Goal: Information Seeking & Learning: Learn about a topic

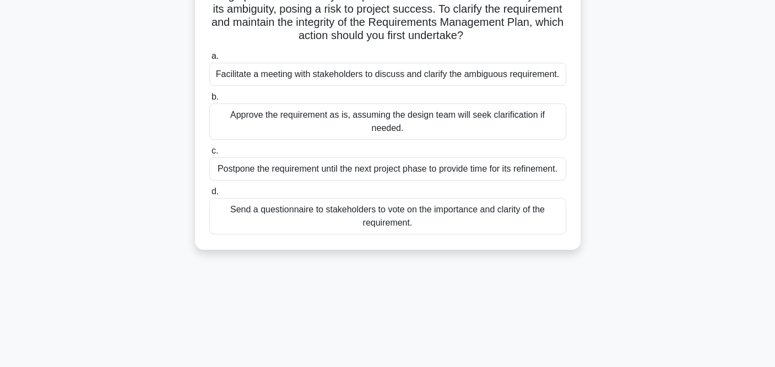
scroll to position [105, 0]
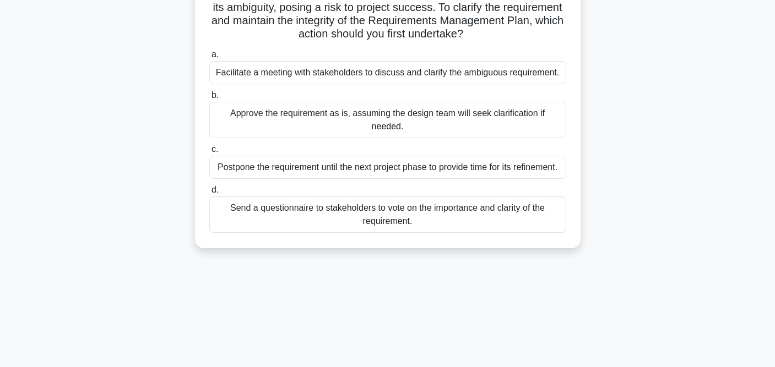
click at [410, 78] on div "Facilitate a meeting with stakeholders to discuss and clarify the ambiguous req…" at bounding box center [387, 72] width 357 height 23
click at [209, 58] on input "a. Facilitate a meeting with stakeholders to discuss and clarify the ambiguous …" at bounding box center [209, 54] width 0 height 7
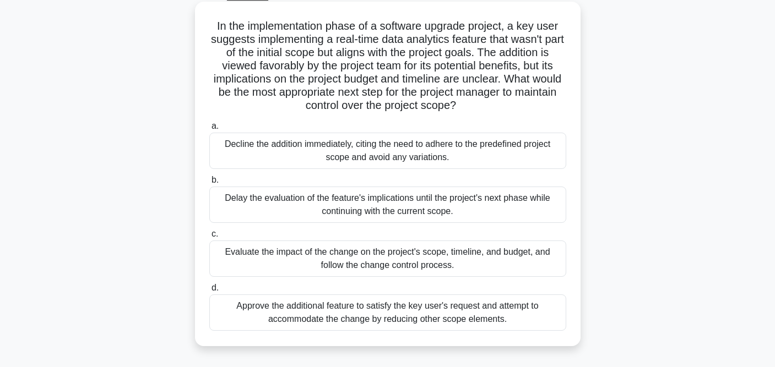
scroll to position [63, 0]
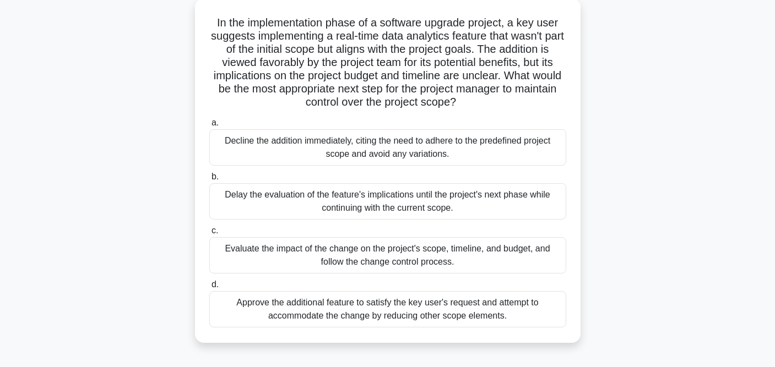
click at [417, 255] on div "Evaluate the impact of the change on the project's scope, timeline, and budget,…" at bounding box center [387, 255] width 357 height 36
click at [209, 235] on input "c. Evaluate the impact of the change on the project's scope, timeline, and budg…" at bounding box center [209, 231] width 0 height 7
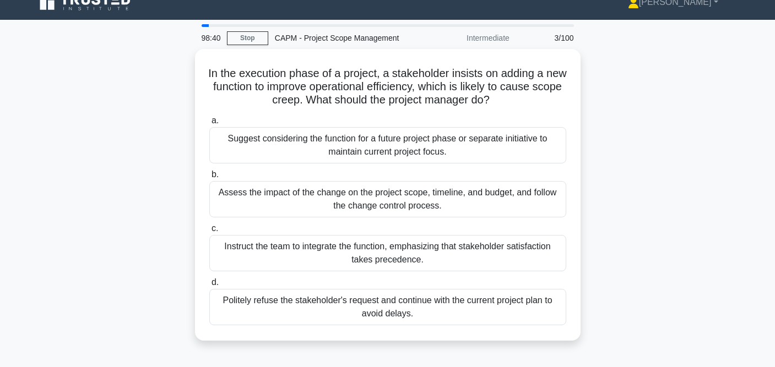
scroll to position [0, 0]
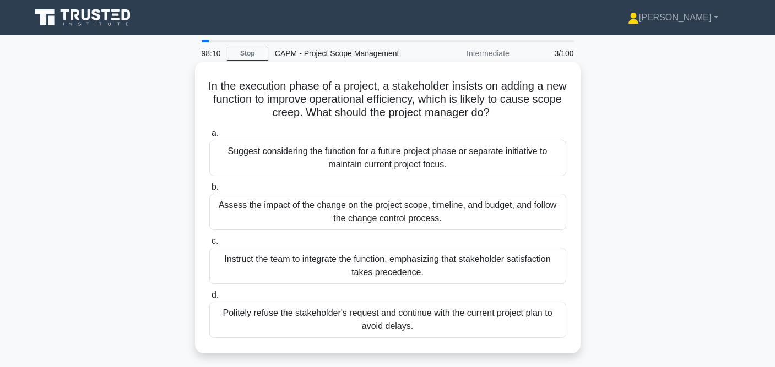
click at [399, 214] on div "Assess the impact of the change on the project scope, timeline, and budget, and…" at bounding box center [387, 212] width 357 height 36
click at [209, 191] on input "b. Assess the impact of the change on the project scope, timeline, and budget, …" at bounding box center [209, 187] width 0 height 7
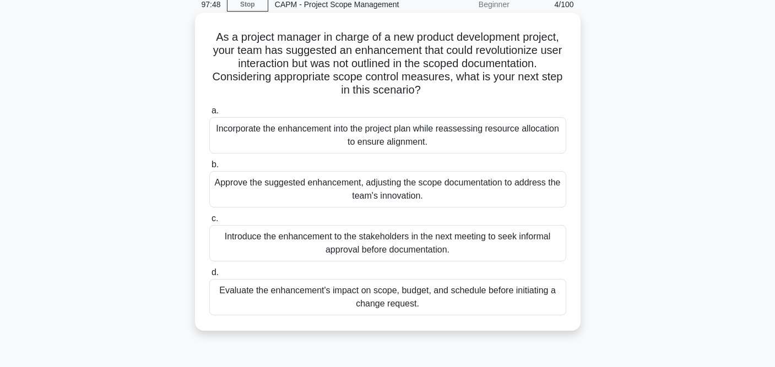
scroll to position [52, 0]
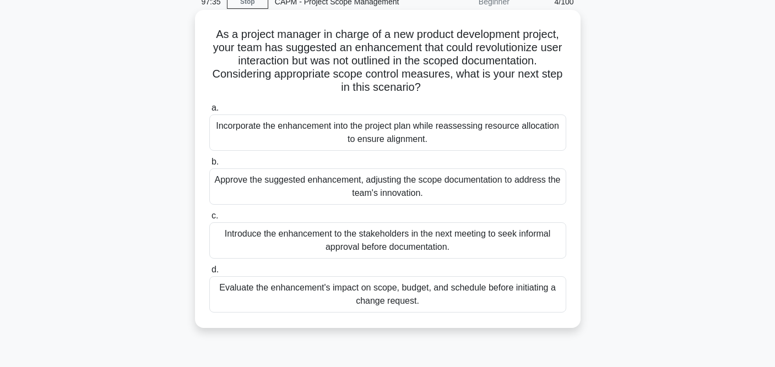
click at [387, 300] on div "Evaluate the enhancement's impact on scope, budget, and schedule before initiat…" at bounding box center [387, 295] width 357 height 36
click at [209, 274] on input "d. Evaluate the enhancement's impact on scope, budget, and schedule before init…" at bounding box center [209, 270] width 0 height 7
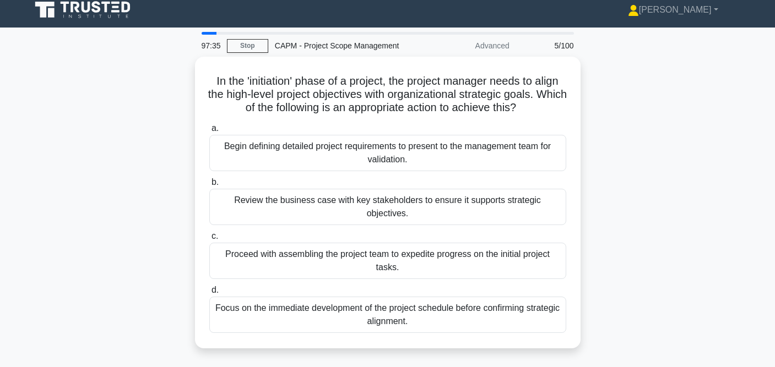
scroll to position [0, 0]
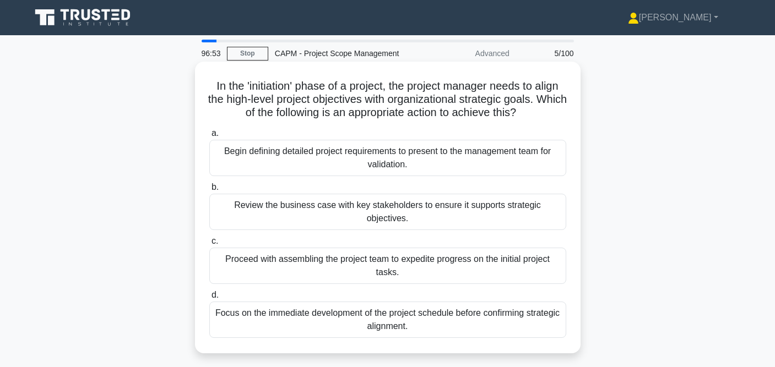
click at [414, 160] on div "Begin defining detailed project requirements to present to the management team …" at bounding box center [387, 158] width 357 height 36
click at [209, 137] on input "a. Begin defining detailed project requirements to present to the management te…" at bounding box center [209, 133] width 0 height 7
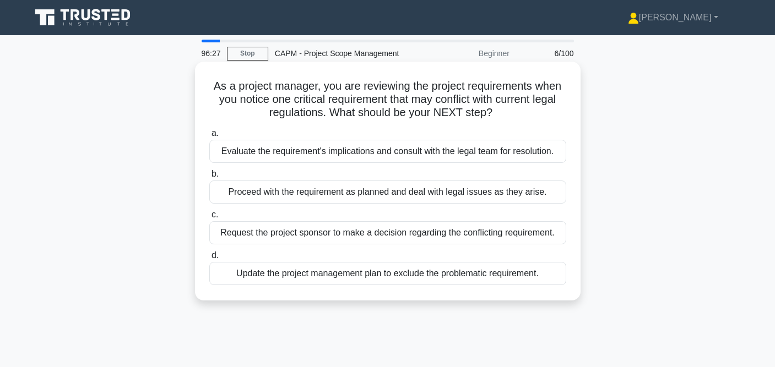
click at [412, 153] on div "Evaluate the requirement's implications and consult with the legal team for res…" at bounding box center [387, 151] width 357 height 23
click at [209, 137] on input "a. Evaluate the requirement's implications and consult with the legal team for …" at bounding box center [209, 133] width 0 height 7
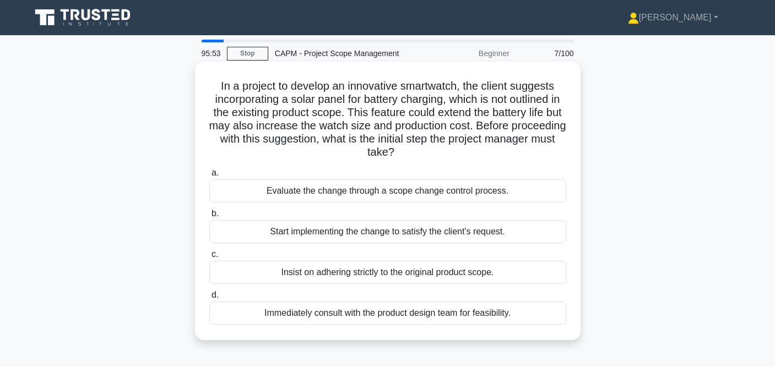
click at [420, 189] on div "Evaluate the change through a scope change control process." at bounding box center [387, 191] width 357 height 23
click at [209, 177] on input "a. Evaluate the change through a scope change control process." at bounding box center [209, 173] width 0 height 7
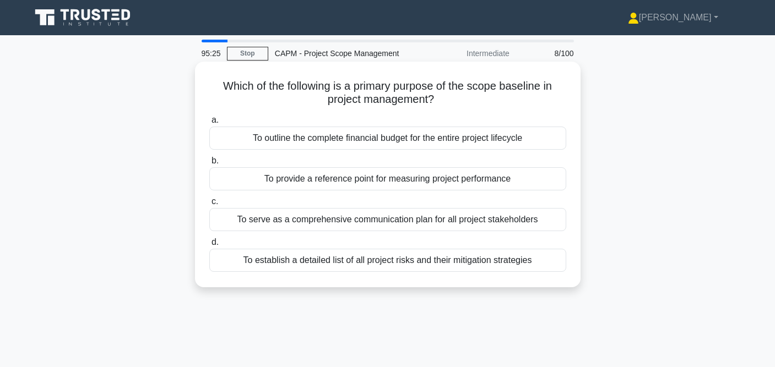
click at [437, 218] on div "To serve as a comprehensive communication plan for all project stakeholders" at bounding box center [387, 219] width 357 height 23
click at [209, 205] on input "c. To serve as a comprehensive communication plan for all project stakeholders" at bounding box center [209, 201] width 0 height 7
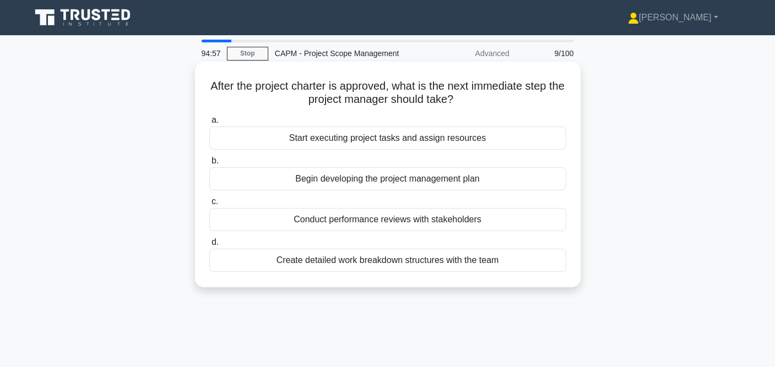
click at [451, 182] on div "Begin developing the project management plan" at bounding box center [387, 178] width 357 height 23
click at [209, 165] on input "b. Begin developing the project management plan" at bounding box center [209, 161] width 0 height 7
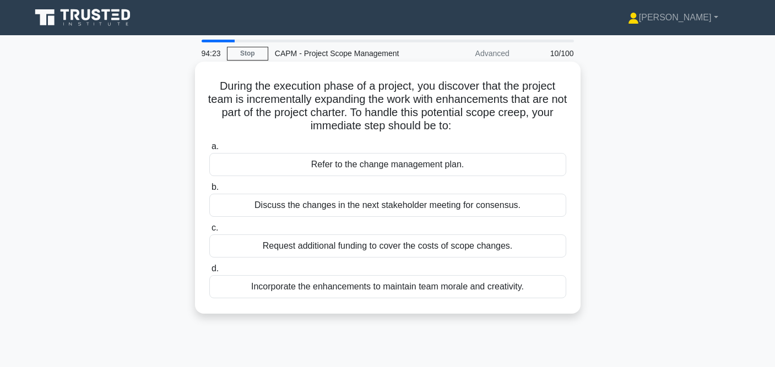
click at [452, 166] on div "Refer to the change management plan." at bounding box center [387, 164] width 357 height 23
click at [209, 150] on input "a. Refer to the change management plan." at bounding box center [209, 146] width 0 height 7
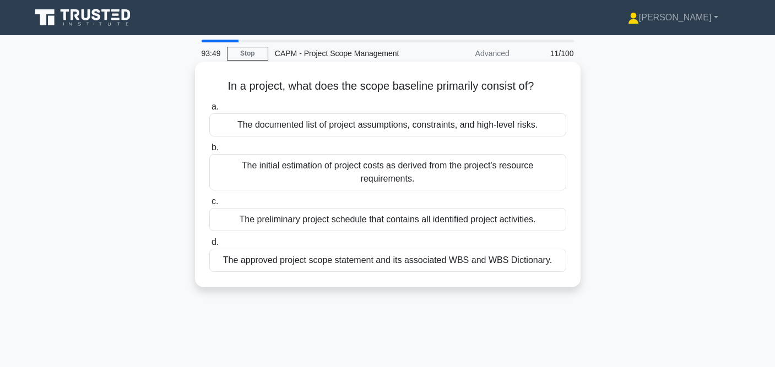
click at [380, 262] on div "The approved project scope statement and its associated WBS and WBS Dictionary." at bounding box center [387, 260] width 357 height 23
click at [209, 246] on input "d. The approved project scope statement and its associated WBS and WBS Dictiona…" at bounding box center [209, 242] width 0 height 7
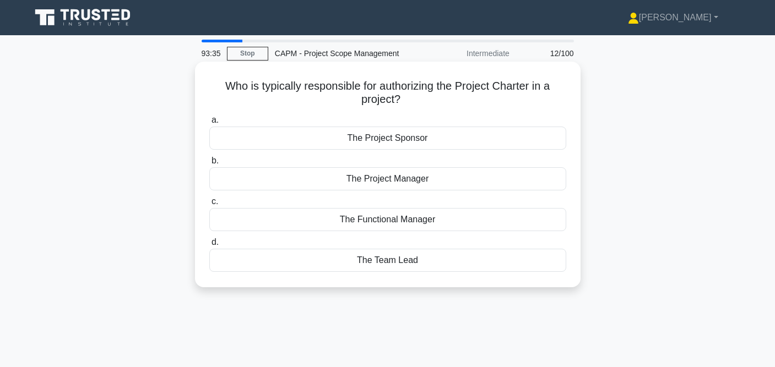
click at [401, 221] on div "The Functional Manager" at bounding box center [387, 219] width 357 height 23
click at [209, 205] on input "c. The Functional Manager" at bounding box center [209, 201] width 0 height 7
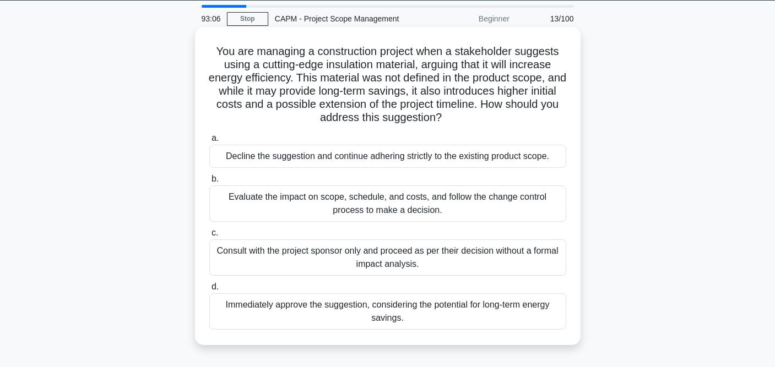
scroll to position [36, 0]
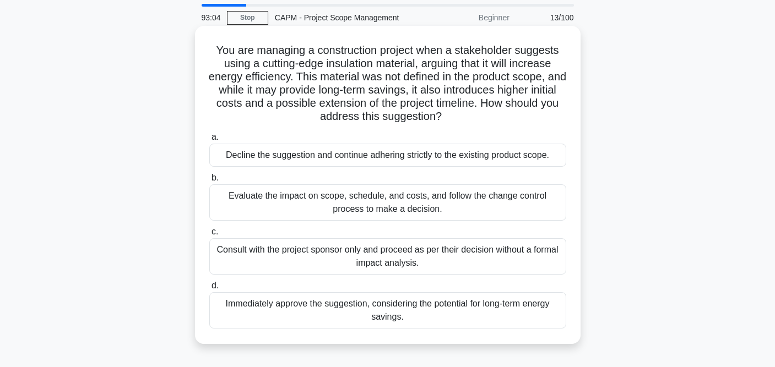
click at [513, 208] on div "Evaluate the impact on scope, schedule, and costs, and follow the change contro…" at bounding box center [387, 203] width 357 height 36
click at [209, 182] on input "b. Evaluate the impact on scope, schedule, and costs, and follow the change con…" at bounding box center [209, 178] width 0 height 7
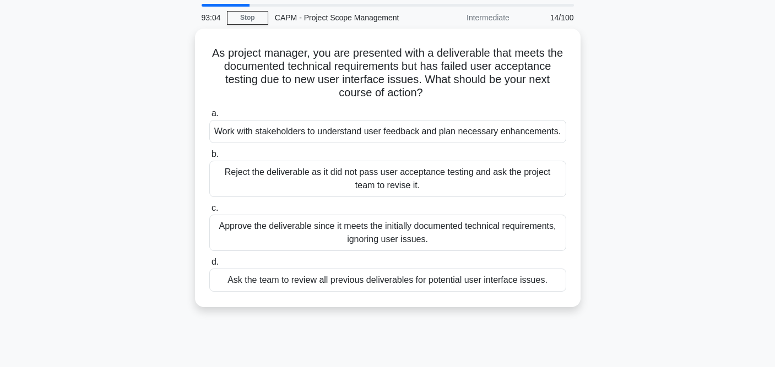
scroll to position [0, 0]
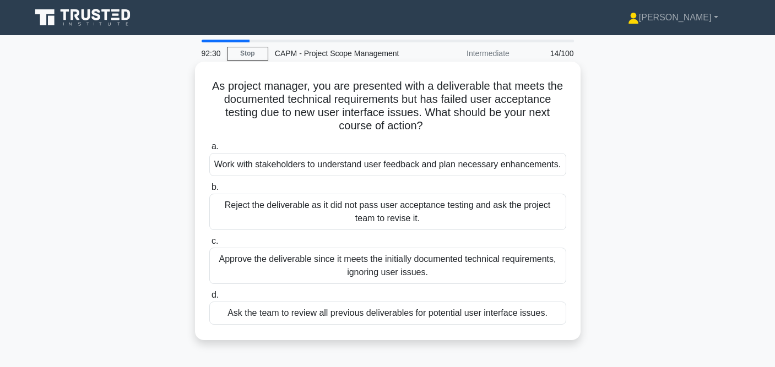
click at [522, 166] on div "Work with stakeholders to understand user feedback and plan necessary enhanceme…" at bounding box center [387, 164] width 357 height 23
click at [209, 150] on input "a. Work with stakeholders to understand user feedback and plan necessary enhanc…" at bounding box center [209, 146] width 0 height 7
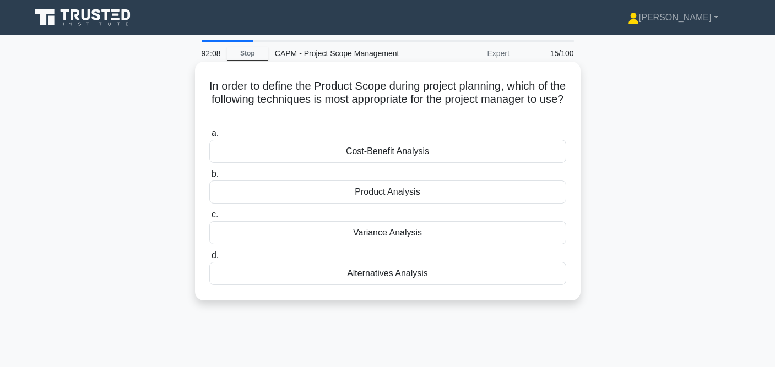
click at [437, 149] on div "Cost-Benefit Analysis" at bounding box center [387, 151] width 357 height 23
click at [209, 137] on input "a. Cost-Benefit Analysis" at bounding box center [209, 133] width 0 height 7
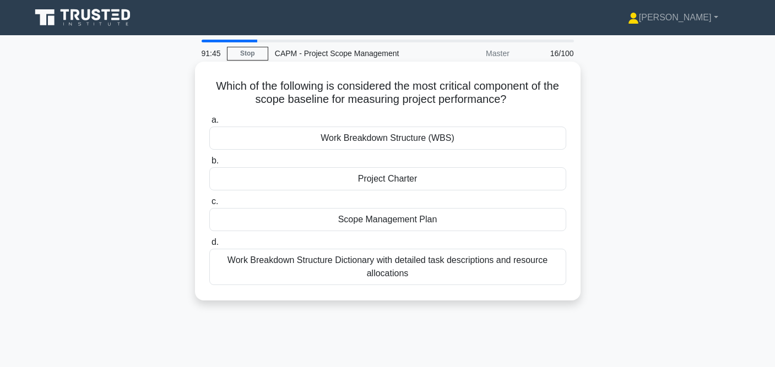
click at [407, 274] on div "Work Breakdown Structure Dictionary with detailed task descriptions and resourc…" at bounding box center [387, 267] width 357 height 36
click at [209, 246] on input "d. Work Breakdown Structure Dictionary with detailed task descriptions and reso…" at bounding box center [209, 242] width 0 height 7
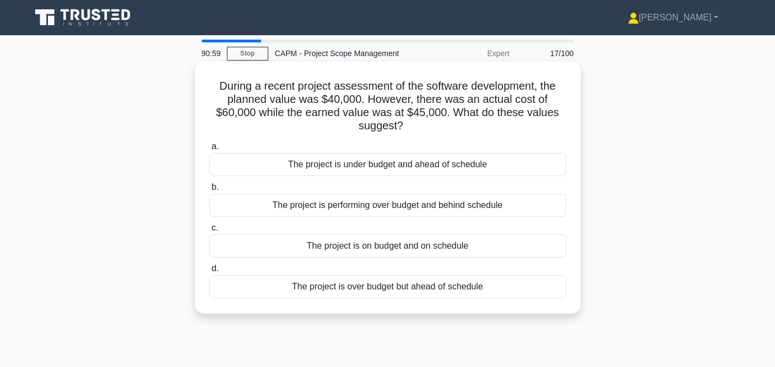
click at [388, 199] on div "The project is performing over budget and behind schedule" at bounding box center [387, 205] width 357 height 23
click at [209, 191] on input "b. The project is performing over budget and behind schedule" at bounding box center [209, 187] width 0 height 7
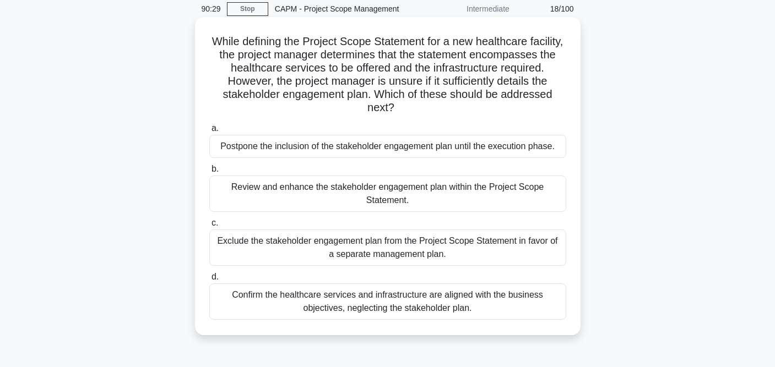
scroll to position [51, 0]
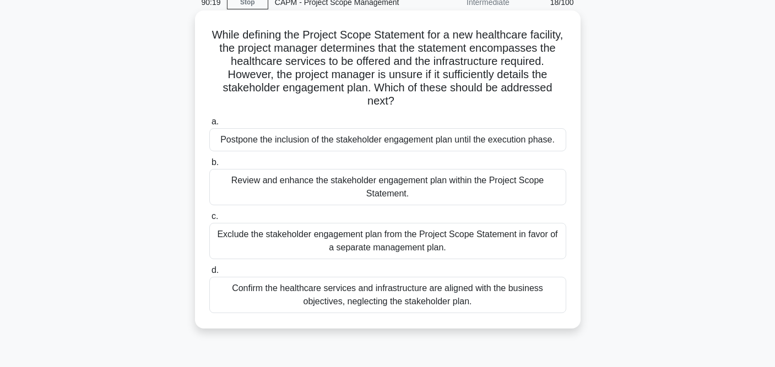
click at [414, 190] on div "Review and enhance the stakeholder engagement plan within the Project Scope Sta…" at bounding box center [387, 187] width 357 height 36
click at [209, 166] on input "b. Review and enhance the stakeholder engagement plan within the Project Scope …" at bounding box center [209, 162] width 0 height 7
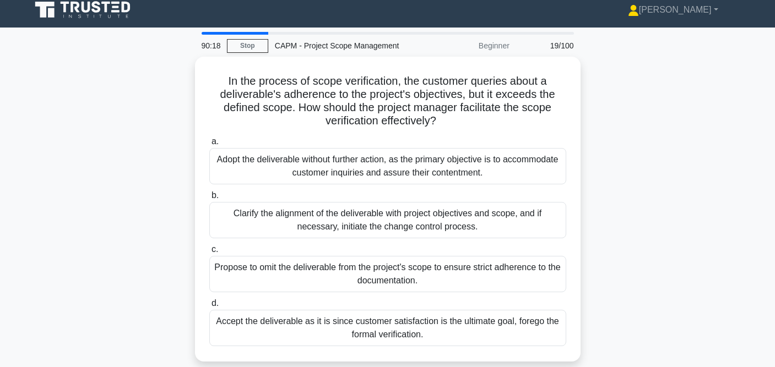
scroll to position [0, 0]
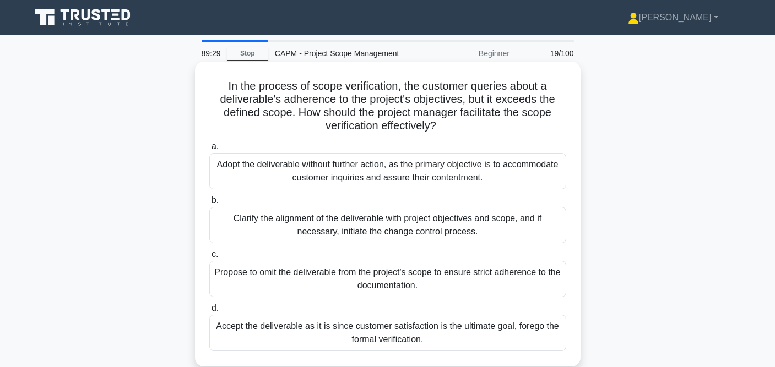
click at [379, 228] on div "Clarify the alignment of the deliverable with project objectives and scope, and…" at bounding box center [387, 225] width 357 height 36
click at [209, 204] on input "b. Clarify the alignment of the deliverable with project objectives and scope, …" at bounding box center [209, 200] width 0 height 7
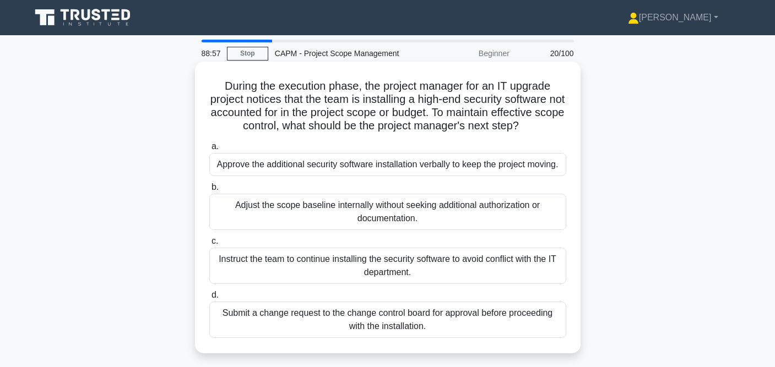
click at [349, 321] on div "Submit a change request to the change control board for approval before proceed…" at bounding box center [387, 320] width 357 height 36
click at [209, 299] on input "d. Submit a change request to the change control board for approval before proc…" at bounding box center [209, 295] width 0 height 7
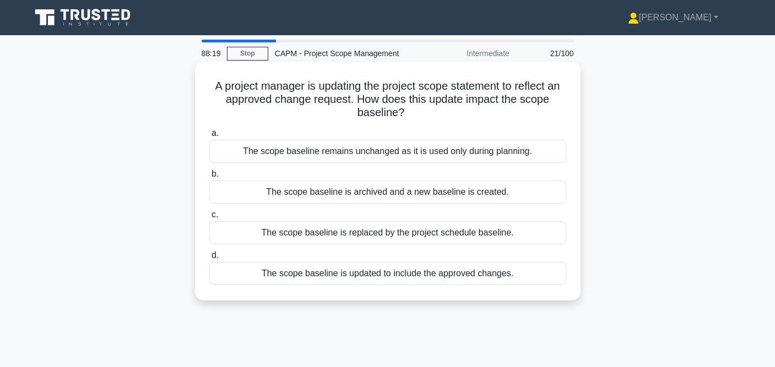
click at [362, 272] on div "The scope baseline is updated to include the approved changes." at bounding box center [387, 273] width 357 height 23
click at [209, 259] on input "d. The scope baseline is updated to include the approved changes." at bounding box center [209, 255] width 0 height 7
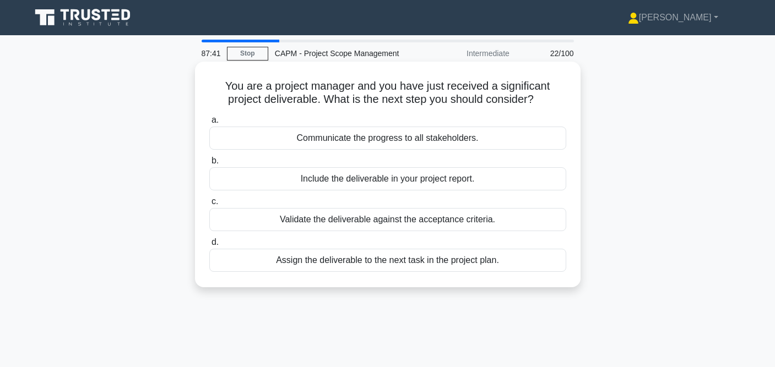
click at [398, 142] on div "Communicate the progress to all stakeholders." at bounding box center [387, 138] width 357 height 23
click at [209, 124] on input "a. Communicate the progress to all stakeholders." at bounding box center [209, 120] width 0 height 7
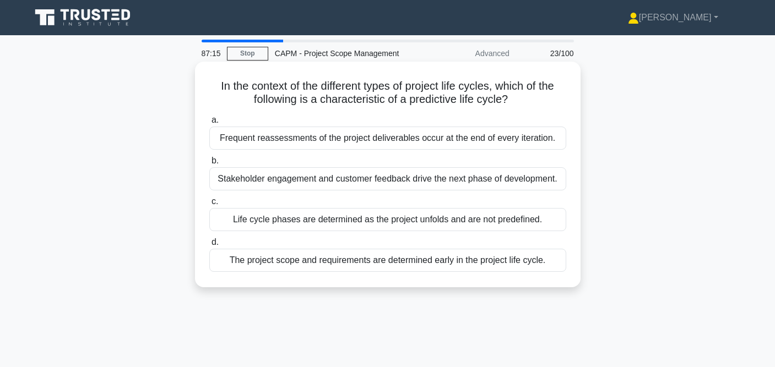
click at [368, 261] on div "The project scope and requirements are determined early in the project life cyc…" at bounding box center [387, 260] width 357 height 23
click at [209, 246] on input "d. The project scope and requirements are determined early in the project life …" at bounding box center [209, 242] width 0 height 7
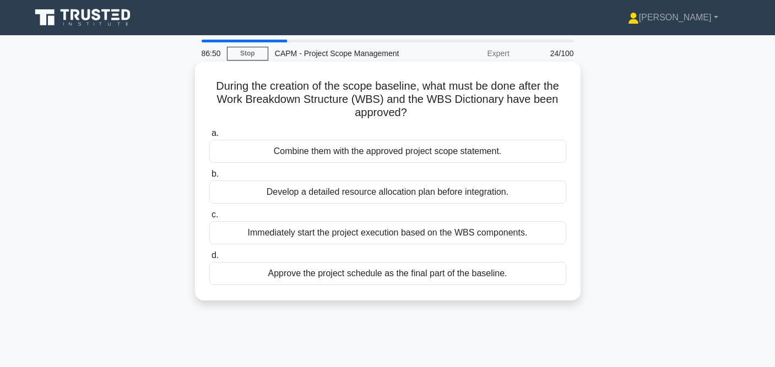
click at [402, 236] on div "Immediately start the project execution based on the WBS components." at bounding box center [387, 232] width 357 height 23
click at [209, 219] on input "c. Immediately start the project execution based on the WBS components." at bounding box center [209, 215] width 0 height 7
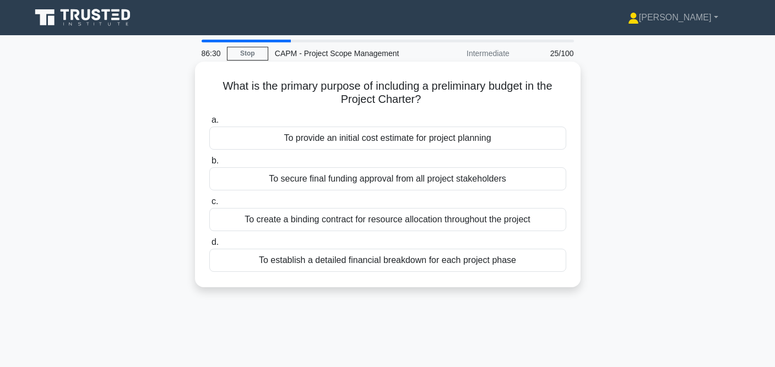
click at [448, 143] on div "To provide an initial cost estimate for project planning" at bounding box center [387, 138] width 357 height 23
click at [209, 124] on input "a. To provide an initial cost estimate for project planning" at bounding box center [209, 120] width 0 height 7
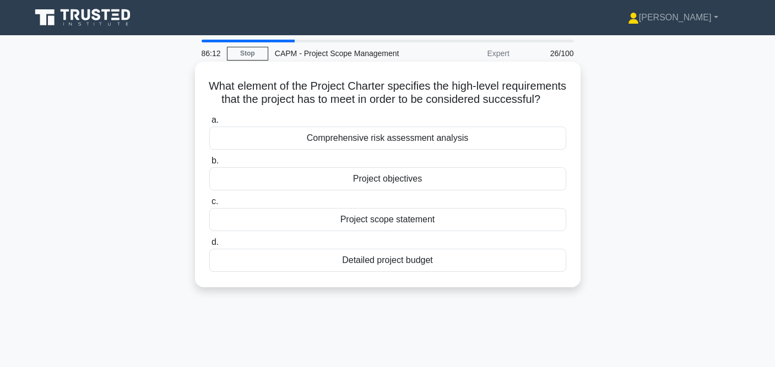
click at [416, 217] on div "Project scope statement" at bounding box center [387, 219] width 357 height 23
click at [209, 205] on input "c. Project scope statement" at bounding box center [209, 201] width 0 height 7
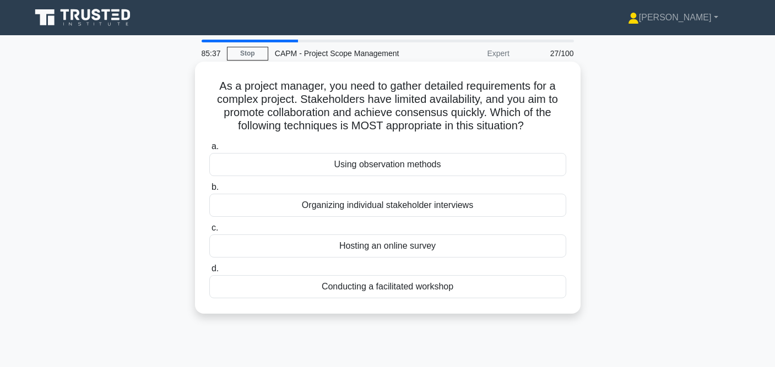
click at [420, 209] on div "Organizing individual stakeholder interviews" at bounding box center [387, 205] width 357 height 23
click at [209, 191] on input "b. Organizing individual stakeholder interviews" at bounding box center [209, 187] width 0 height 7
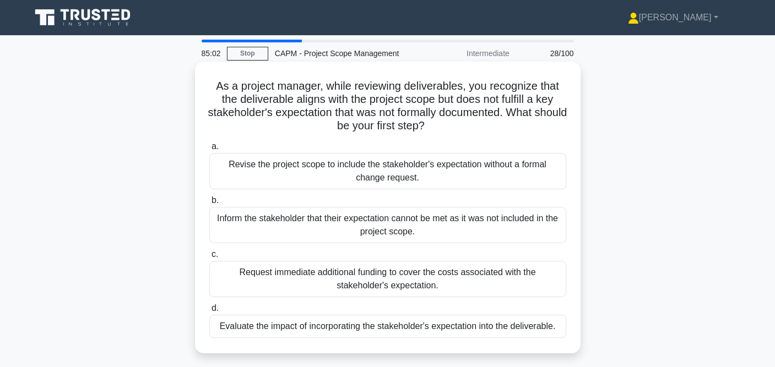
click at [394, 331] on div "Evaluate the impact of incorporating the stakeholder's expectation into the del…" at bounding box center [387, 326] width 357 height 23
click at [209, 312] on input "d. Evaluate the impact of incorporating the stakeholder's expectation into the …" at bounding box center [209, 308] width 0 height 7
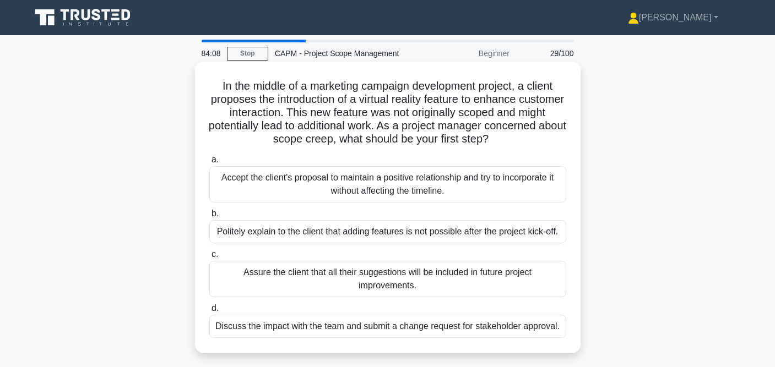
click at [323, 328] on div "Discuss the impact with the team and submit a change request for stakeholder ap…" at bounding box center [387, 326] width 357 height 23
click at [209, 312] on input "d. Discuss the impact with the team and submit a change request for stakeholder…" at bounding box center [209, 308] width 0 height 7
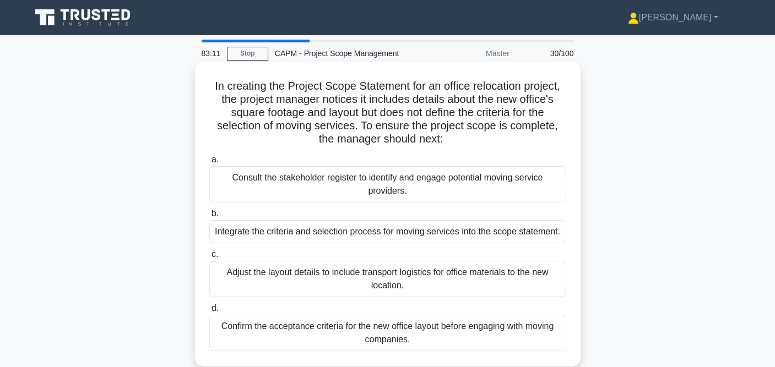
click at [366, 193] on div "Consult the stakeholder register to identify and engage potential moving servic…" at bounding box center [387, 184] width 357 height 36
click at [209, 164] on input "a. Consult the stakeholder register to identify and engage potential moving ser…" at bounding box center [209, 159] width 0 height 7
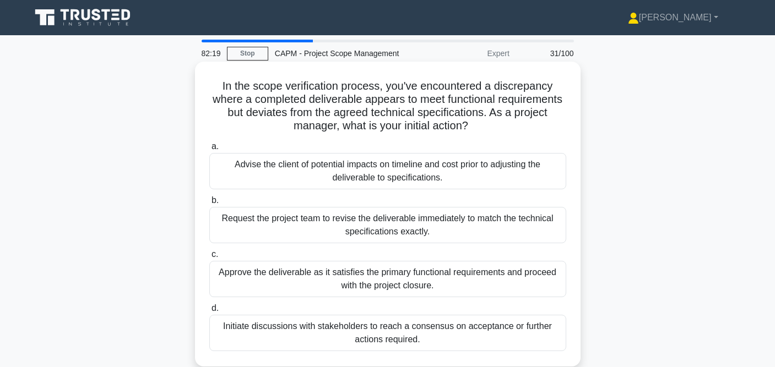
click at [336, 225] on div "Request the project team to revise the deliverable immediately to match the tec…" at bounding box center [387, 225] width 357 height 36
click at [209, 204] on input "b. Request the project team to revise the deliverable immediately to match the …" at bounding box center [209, 200] width 0 height 7
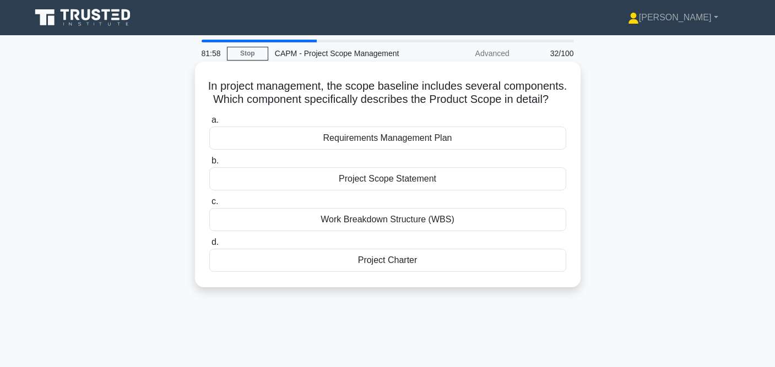
click at [434, 185] on div "Project Scope Statement" at bounding box center [387, 178] width 357 height 23
click at [209, 165] on input "b. Project Scope Statement" at bounding box center [209, 161] width 0 height 7
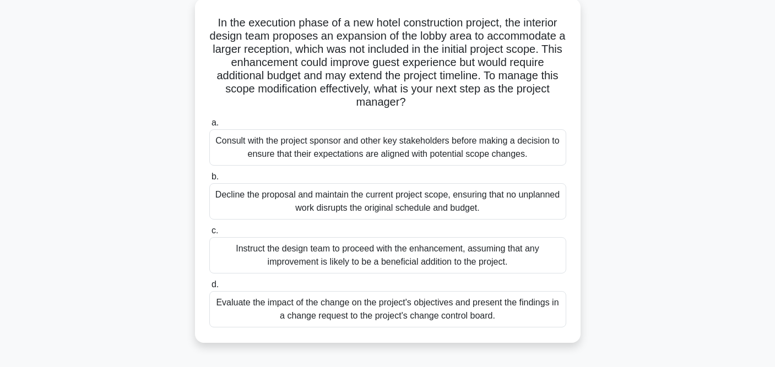
scroll to position [67, 0]
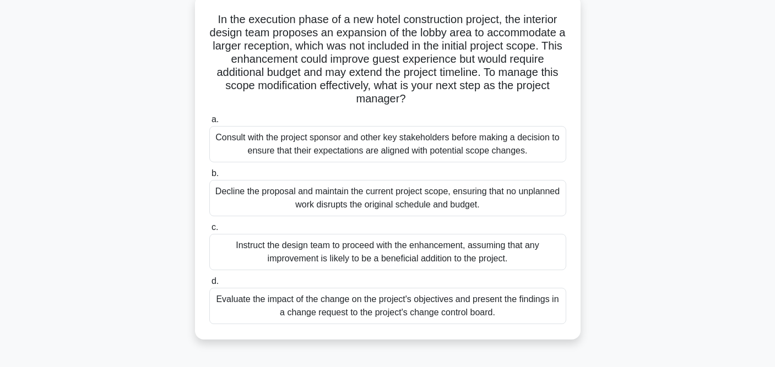
click at [377, 312] on div "Evaluate the impact of the change on the project's objectives and present the f…" at bounding box center [387, 306] width 357 height 36
click at [209, 285] on input "d. Evaluate the impact of the change on the project's objectives and present th…" at bounding box center [209, 281] width 0 height 7
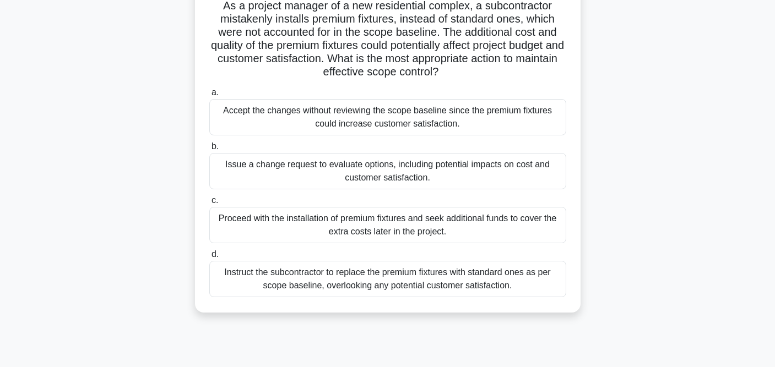
scroll to position [84, 0]
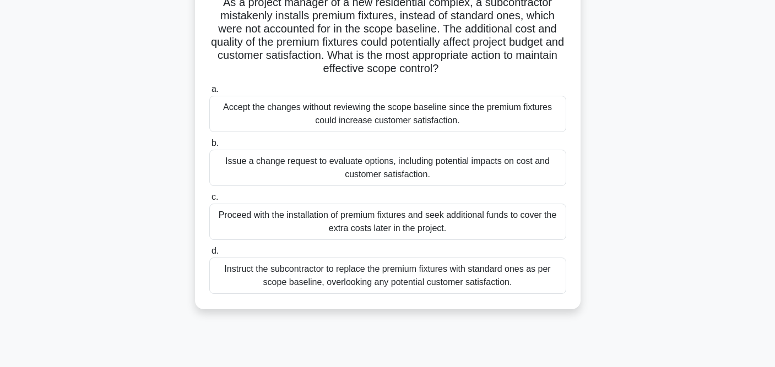
click at [441, 174] on div "Issue a change request to evaluate options, including potential impacts on cost…" at bounding box center [387, 168] width 357 height 36
click at [209, 147] on input "b. Issue a change request to evaluate options, including potential impacts on c…" at bounding box center [209, 143] width 0 height 7
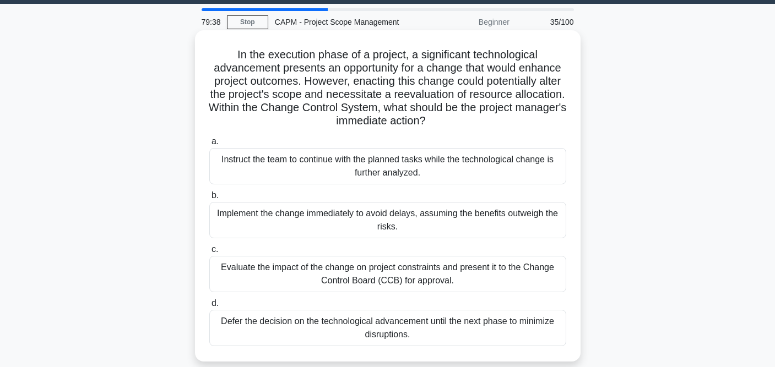
scroll to position [34, 0]
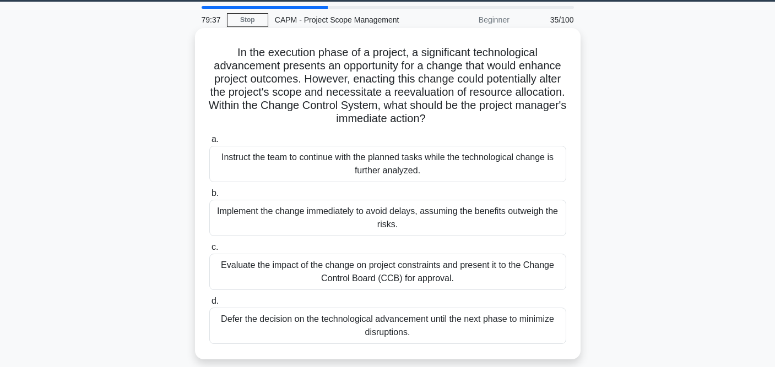
click at [403, 272] on div "Evaluate the impact of the change on project constraints and present it to the …" at bounding box center [387, 272] width 357 height 36
click at [209, 251] on input "c. Evaluate the impact of the change on project constraints and present it to t…" at bounding box center [209, 247] width 0 height 7
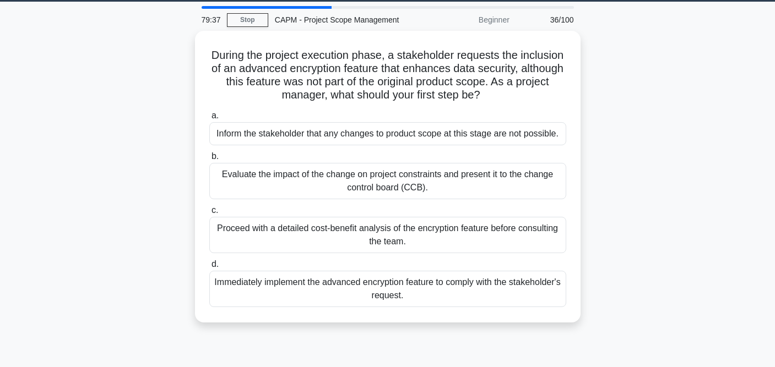
scroll to position [0, 0]
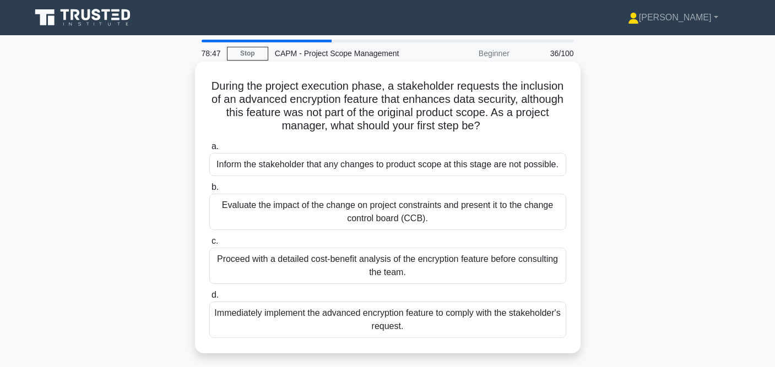
click at [385, 208] on div "Evaluate the impact of the change on project constraints and present it to the …" at bounding box center [387, 212] width 357 height 36
click at [209, 191] on input "b. Evaluate the impact of the change on project constraints and present it to t…" at bounding box center [209, 187] width 0 height 7
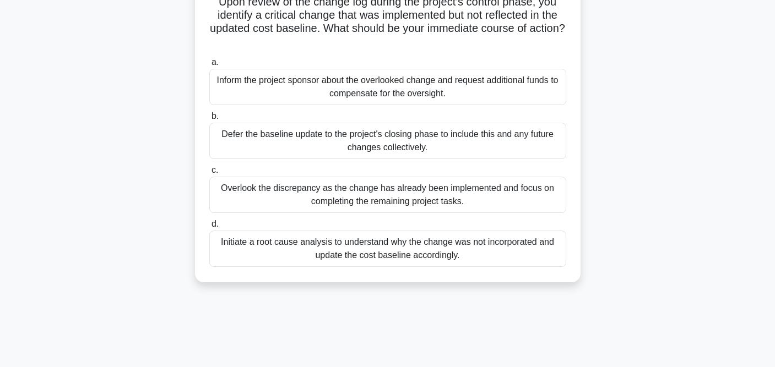
scroll to position [89, 0]
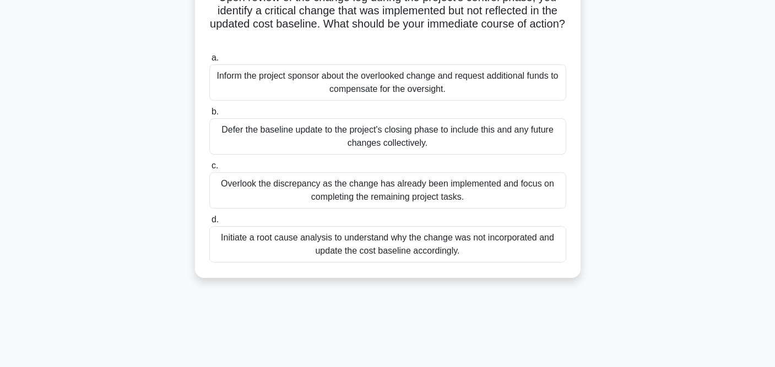
click at [294, 246] on div "Initiate a root cause analysis to understand why the change was not incorporate…" at bounding box center [387, 244] width 357 height 36
click at [209, 224] on input "d. Initiate a root cause analysis to understand why the change was not incorpor…" at bounding box center [209, 220] width 0 height 7
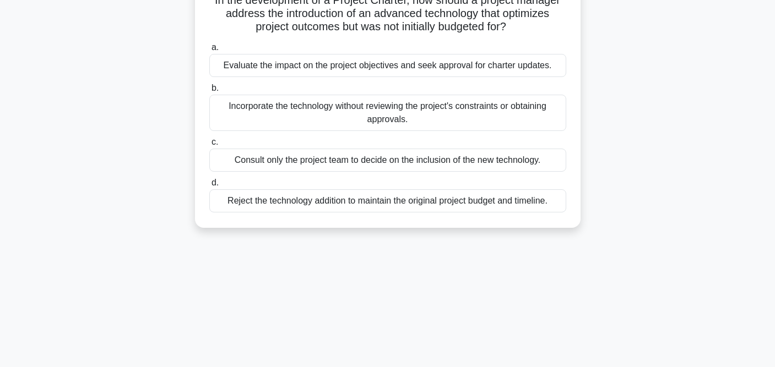
scroll to position [0, 0]
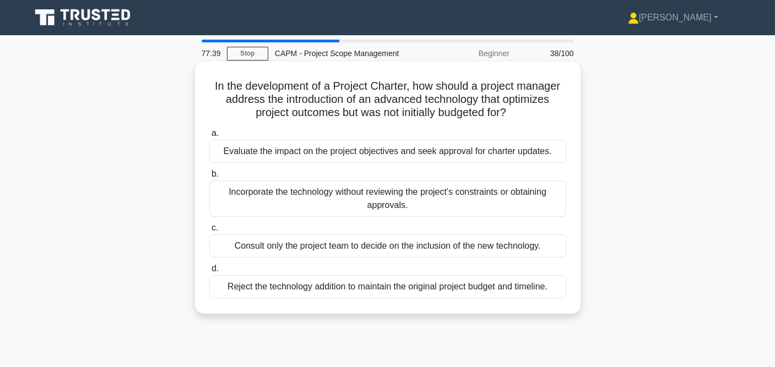
click at [474, 150] on div "Evaluate the impact on the project objectives and seek approval for charter upd…" at bounding box center [387, 151] width 357 height 23
click at [209, 137] on input "a. Evaluate the impact on the project objectives and seek approval for charter …" at bounding box center [209, 133] width 0 height 7
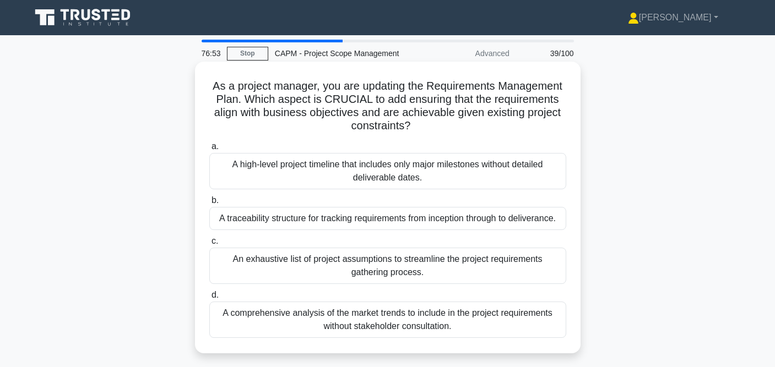
click at [403, 261] on div "An exhaustive list of project assumptions to streamline the project requirement…" at bounding box center [387, 266] width 357 height 36
click at [209, 245] on input "c. An exhaustive list of project assumptions to streamline the project requirem…" at bounding box center [209, 241] width 0 height 7
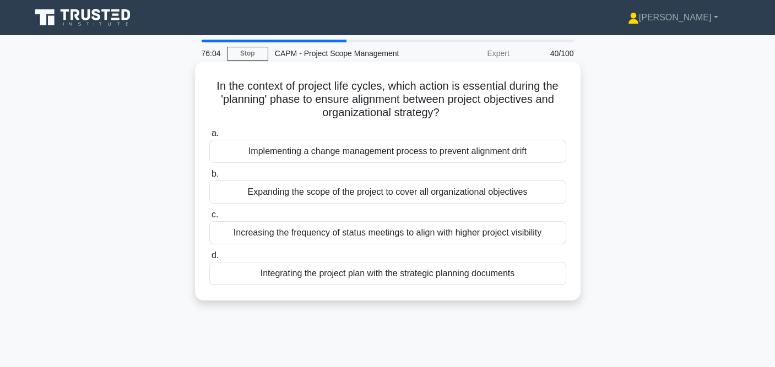
click at [349, 278] on div "Integrating the project plan with the strategic planning documents" at bounding box center [387, 273] width 357 height 23
click at [209, 259] on input "d. Integrating the project plan with the strategic planning documents" at bounding box center [209, 255] width 0 height 7
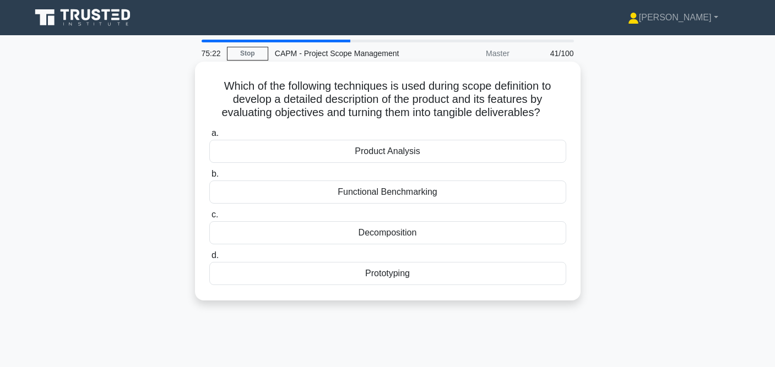
click at [351, 273] on div "Prototyping" at bounding box center [387, 273] width 357 height 23
click at [209, 259] on input "d. Prototyping" at bounding box center [209, 255] width 0 height 7
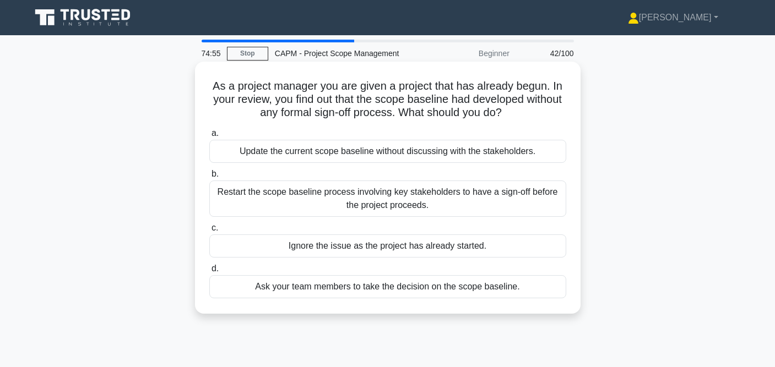
click at [391, 197] on div "Restart the scope baseline process involving key stakeholders to have a sign-of…" at bounding box center [387, 199] width 357 height 36
click at [209, 178] on input "b. Restart the scope baseline process involving key stakeholders to have a sign…" at bounding box center [209, 174] width 0 height 7
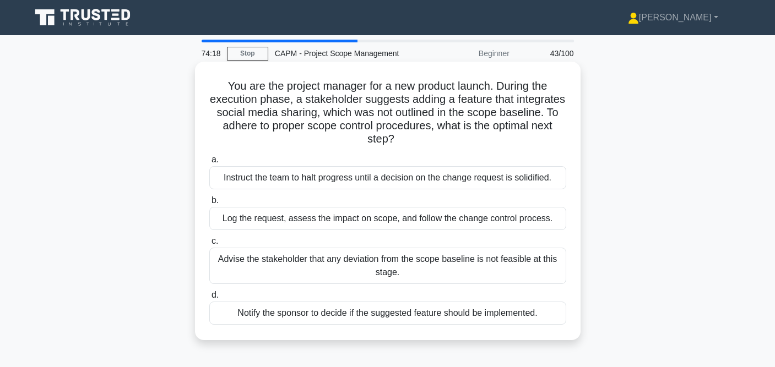
click at [380, 223] on div "Log the request, assess the impact on scope, and follow the change control proc…" at bounding box center [387, 218] width 357 height 23
click at [209, 204] on input "b. Log the request, assess the impact on scope, and follow the change control p…" at bounding box center [209, 200] width 0 height 7
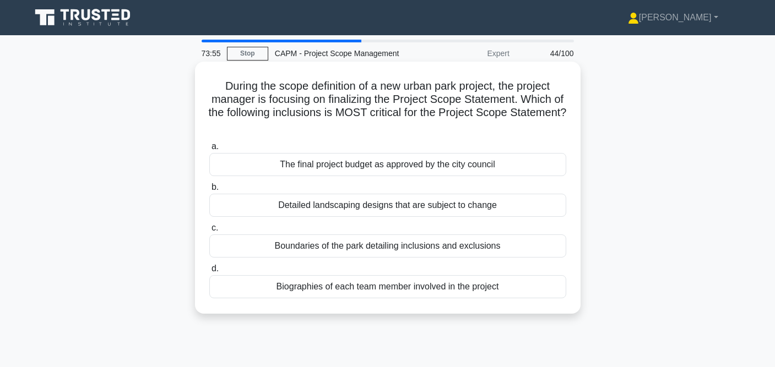
click at [374, 249] on div "Boundaries of the park detailing inclusions and exclusions" at bounding box center [387, 246] width 357 height 23
click at [209, 232] on input "c. Boundaries of the park detailing inclusions and exclusions" at bounding box center [209, 228] width 0 height 7
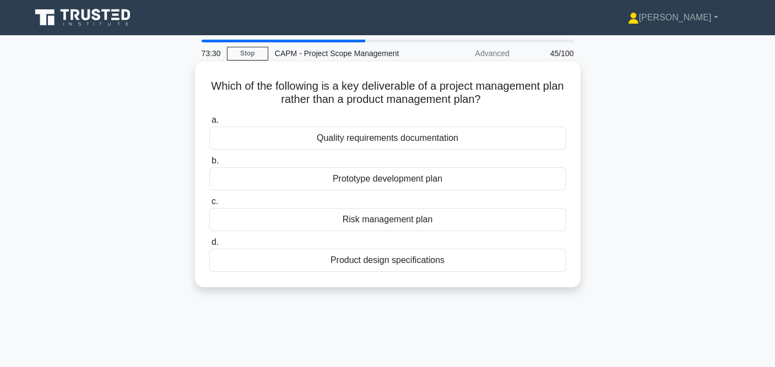
click at [391, 224] on div "Risk management plan" at bounding box center [387, 219] width 357 height 23
click at [209, 205] on input "c. Risk management plan" at bounding box center [209, 201] width 0 height 7
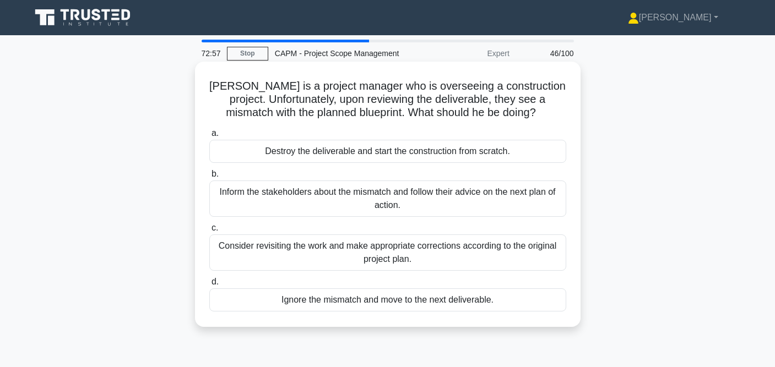
click at [366, 249] on div "Consider revisiting the work and make appropriate corrections according to the …" at bounding box center [387, 253] width 357 height 36
click at [209, 232] on input "c. Consider revisiting the work and make appropriate corrections according to t…" at bounding box center [209, 228] width 0 height 7
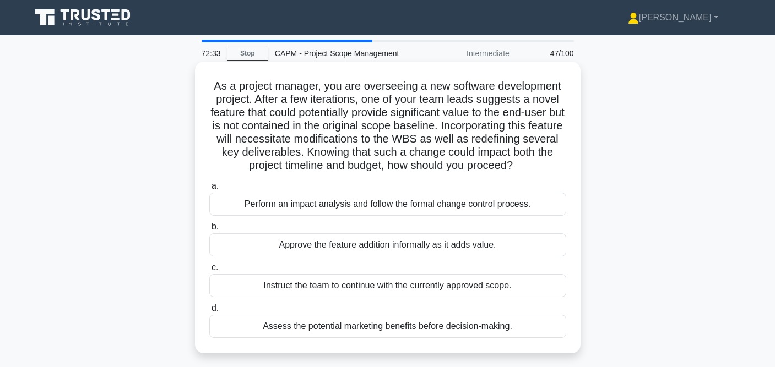
click at [400, 205] on div "Perform an impact analysis and follow the formal change control process." at bounding box center [387, 204] width 357 height 23
click at [209, 190] on input "a. Perform an impact analysis and follow the formal change control process." at bounding box center [209, 186] width 0 height 7
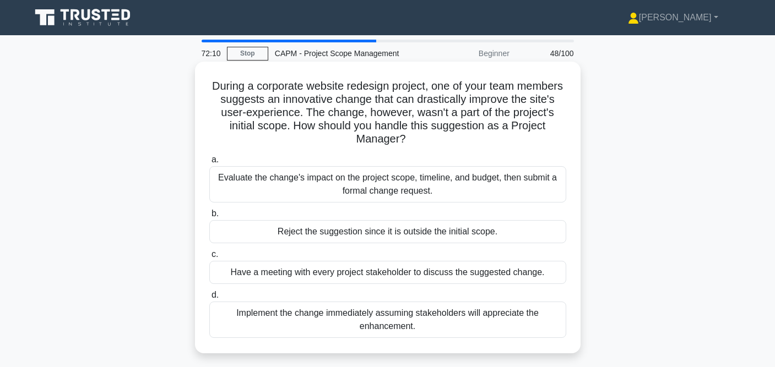
click at [417, 185] on div "Evaluate the change's impact on the project scope, timeline, and budget, then s…" at bounding box center [387, 184] width 357 height 36
click at [209, 164] on input "a. Evaluate the change's impact on the project scope, timeline, and budget, the…" at bounding box center [209, 159] width 0 height 7
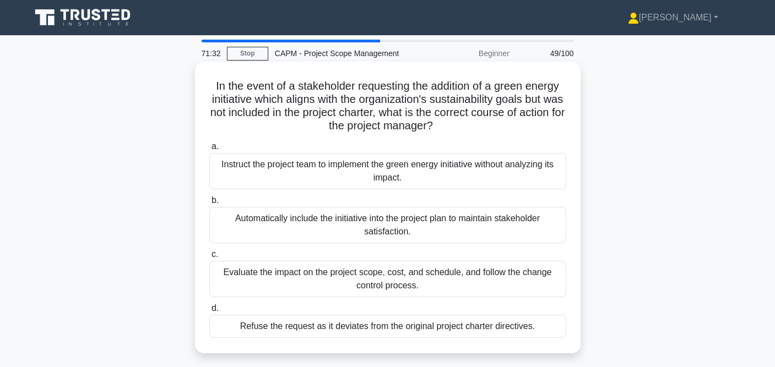
click at [320, 279] on div "Evaluate the impact on the project scope, cost, and schedule, and follow the ch…" at bounding box center [387, 279] width 357 height 36
click at [209, 258] on input "c. Evaluate the impact on the project scope, cost, and schedule, and follow the…" at bounding box center [209, 254] width 0 height 7
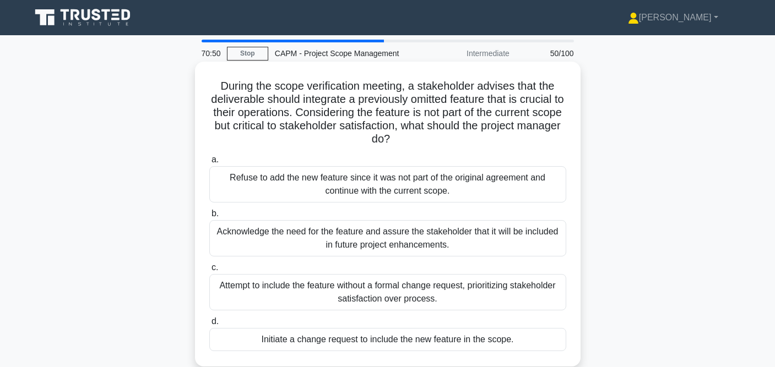
click at [299, 340] on div "Initiate a change request to include the new feature in the scope." at bounding box center [387, 339] width 357 height 23
click at [209, 326] on input "d. Initiate a change request to include the new feature in the scope." at bounding box center [209, 321] width 0 height 7
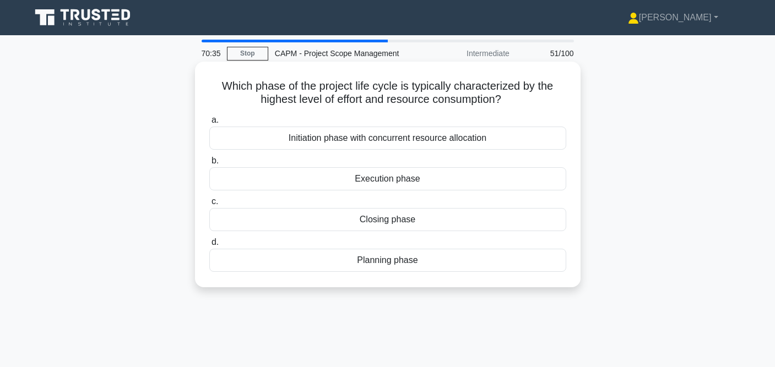
click at [378, 182] on div "Execution phase" at bounding box center [387, 178] width 357 height 23
click at [209, 165] on input "b. Execution phase" at bounding box center [209, 161] width 0 height 7
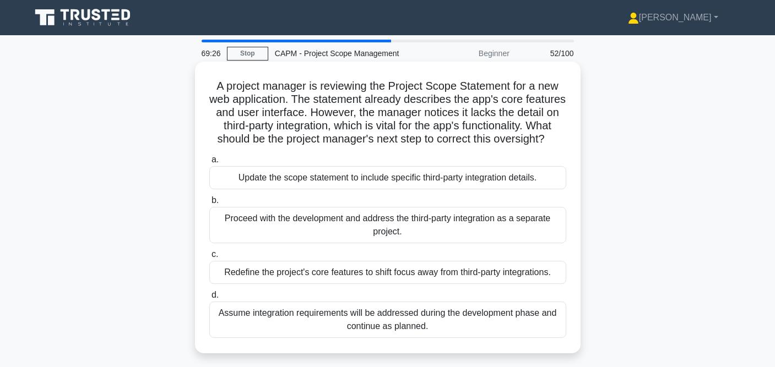
click at [370, 178] on div "Update the scope statement to include specific third-party integration details." at bounding box center [387, 177] width 357 height 23
click at [209, 164] on input "a. Update the scope statement to include specific third-party integration detai…" at bounding box center [209, 159] width 0 height 7
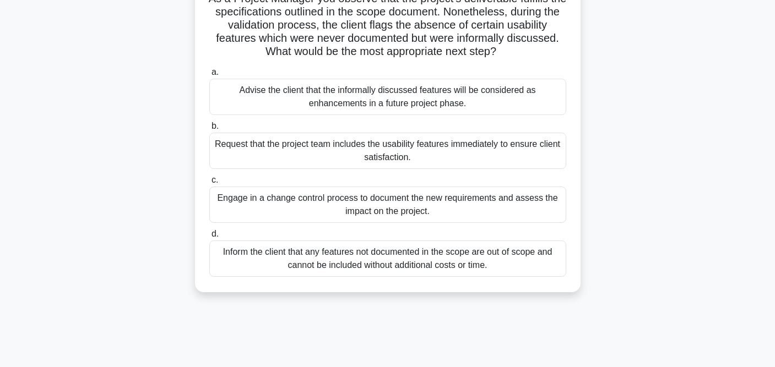
scroll to position [89, 0]
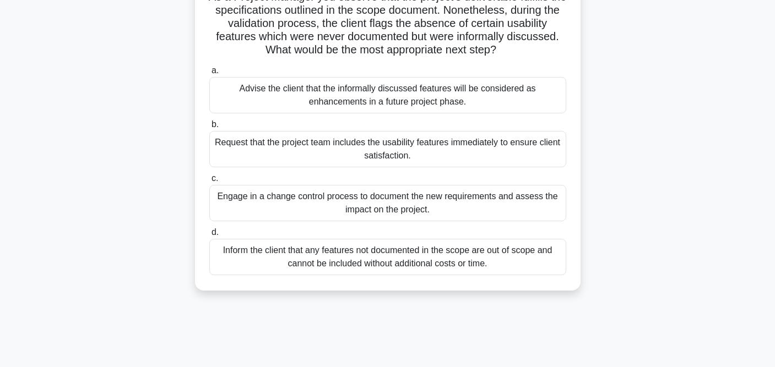
click at [456, 208] on div "Engage in a change control process to document the new requirements and assess …" at bounding box center [387, 203] width 357 height 36
click at [209, 182] on input "c. Engage in a change control process to document the new requirements and asse…" at bounding box center [209, 178] width 0 height 7
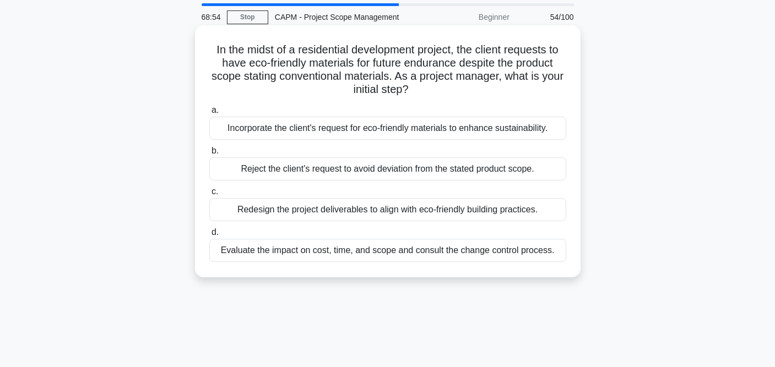
scroll to position [0, 0]
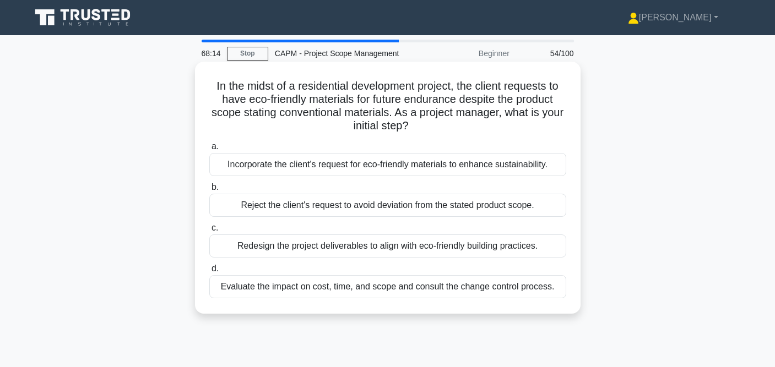
click at [412, 246] on div "Redesign the project deliverables to align with eco-friendly building practices." at bounding box center [387, 246] width 357 height 23
click at [209, 232] on input "c. Redesign the project deliverables to align with eco-friendly building practi…" at bounding box center [209, 228] width 0 height 7
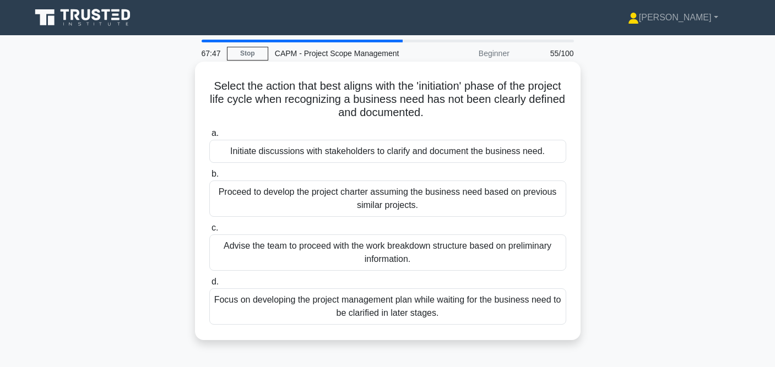
click at [434, 152] on div "Initiate discussions with stakeholders to clarify and document the business nee…" at bounding box center [387, 151] width 357 height 23
click at [209, 137] on input "a. Initiate discussions with stakeholders to clarify and document the business …" at bounding box center [209, 133] width 0 height 7
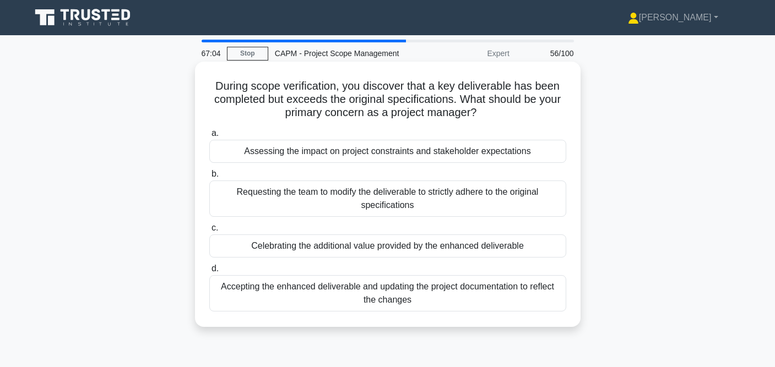
click at [398, 296] on div "Accepting the enhanced deliverable and updating the project documentation to re…" at bounding box center [387, 293] width 357 height 36
click at [209, 273] on input "d. Accepting the enhanced deliverable and updating the project documentation to…" at bounding box center [209, 269] width 0 height 7
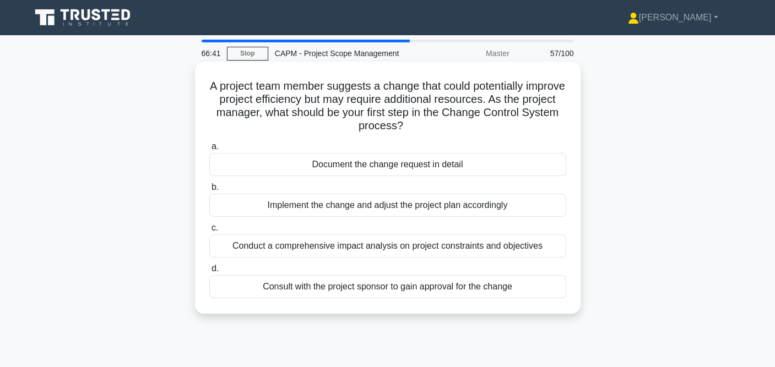
click at [423, 167] on div "Document the change request in detail" at bounding box center [387, 164] width 357 height 23
click at [209, 150] on input "a. Document the change request in detail" at bounding box center [209, 146] width 0 height 7
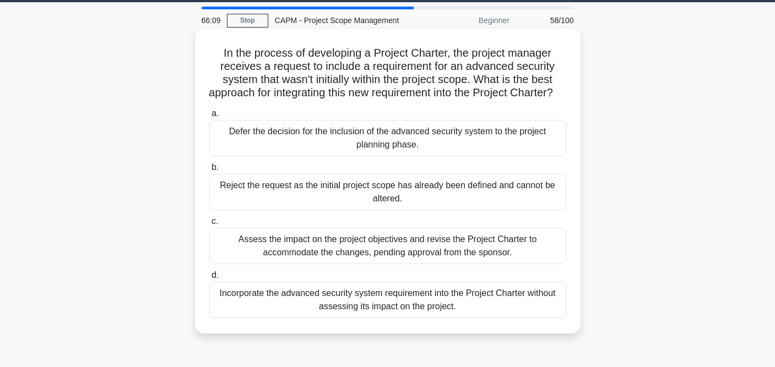
scroll to position [46, 0]
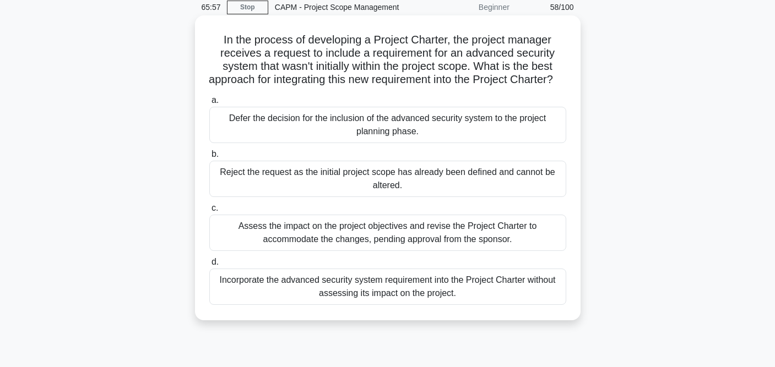
click at [453, 142] on div "Defer the decision for the inclusion of the advanced security system to the pro…" at bounding box center [387, 125] width 357 height 36
click at [209, 104] on input "a. Defer the decision for the inclusion of the advanced security system to the …" at bounding box center [209, 100] width 0 height 7
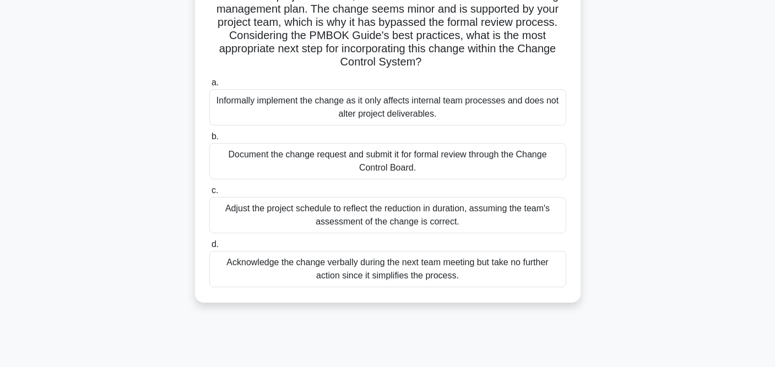
scroll to position [112, 0]
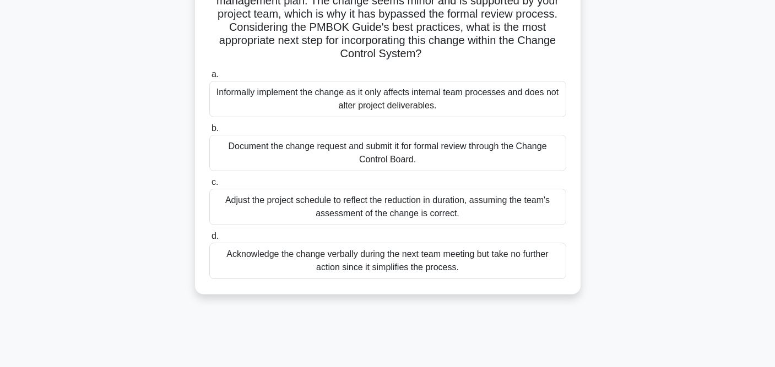
click at [454, 168] on div "Document the change request and submit it for formal review through the Change …" at bounding box center [387, 153] width 357 height 36
click at [209, 132] on input "b. Document the change request and submit it for formal review through the Chan…" at bounding box center [209, 128] width 0 height 7
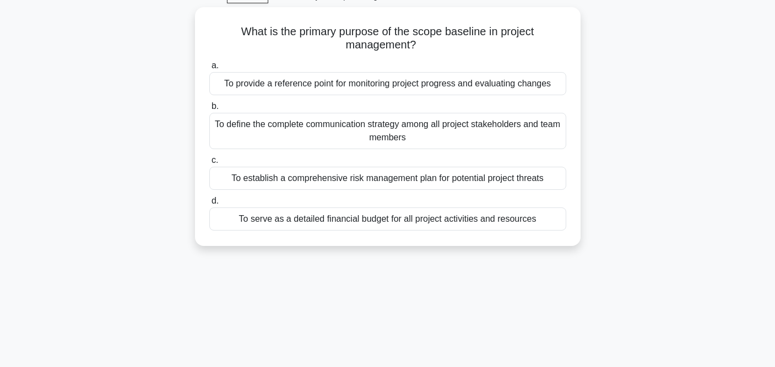
scroll to position [0, 0]
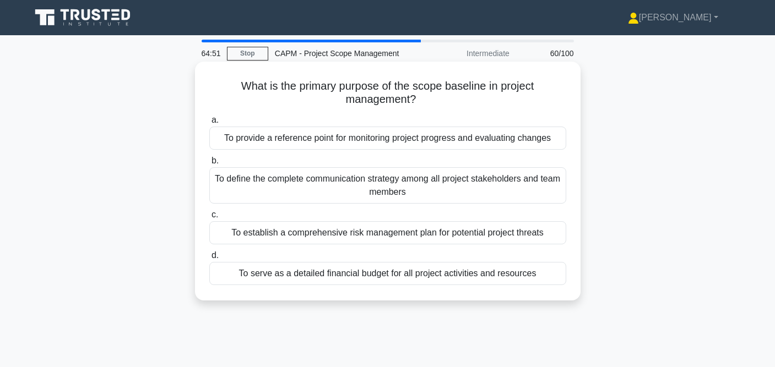
click at [445, 188] on div "To define the complete communication strategy among all project stakeholders an…" at bounding box center [387, 185] width 357 height 36
click at [209, 165] on input "b. To define the complete communication strategy among all project stakeholders…" at bounding box center [209, 161] width 0 height 7
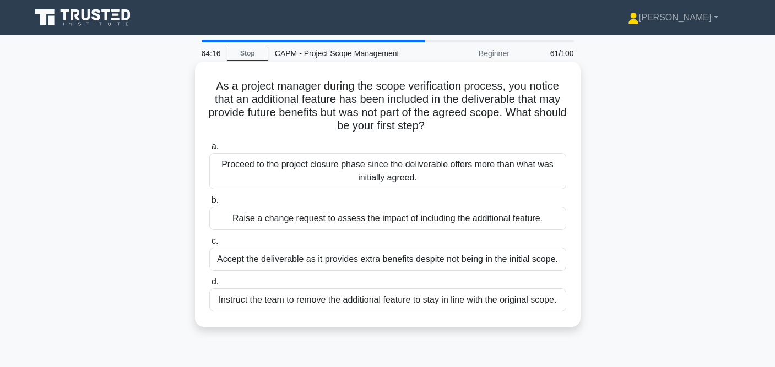
click at [399, 223] on div "Raise a change request to assess the impact of including the additional feature." at bounding box center [387, 218] width 357 height 23
click at [209, 204] on input "b. Raise a change request to assess the impact of including the additional feat…" at bounding box center [209, 200] width 0 height 7
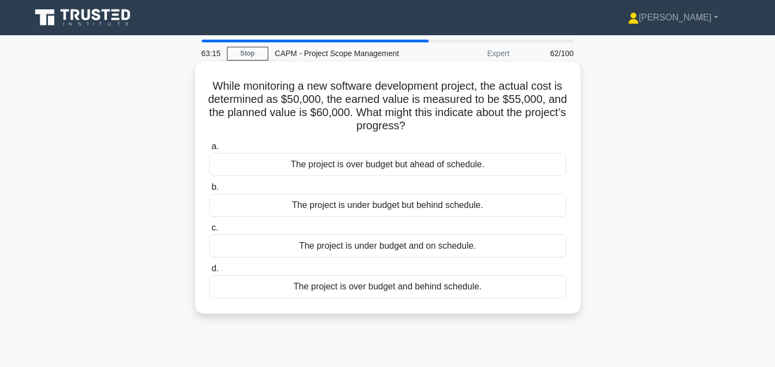
click at [388, 207] on div "The project is under budget but behind schedule." at bounding box center [387, 205] width 357 height 23
click at [209, 191] on input "b. The project is under budget but behind schedule." at bounding box center [209, 187] width 0 height 7
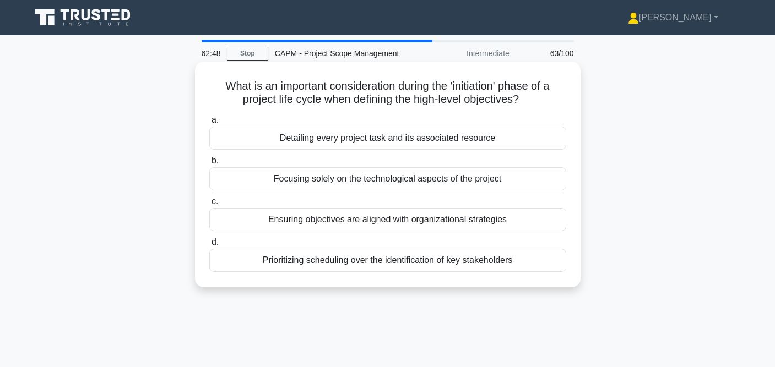
click at [414, 139] on div "Detailing every project task and its associated resource" at bounding box center [387, 138] width 357 height 23
click at [209, 124] on input "a. Detailing every project task and its associated resource" at bounding box center [209, 120] width 0 height 7
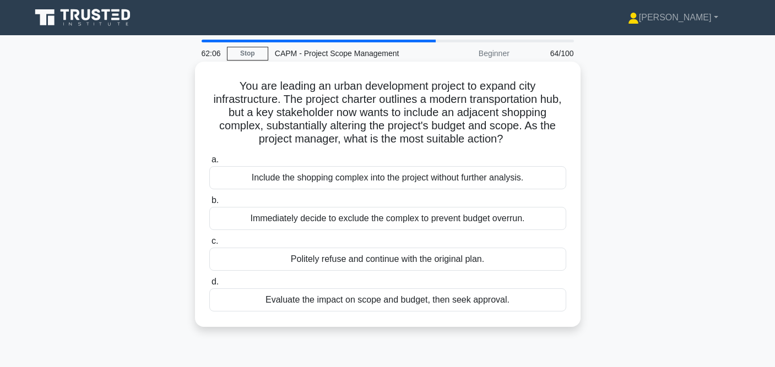
click at [353, 299] on div "Evaluate the impact on scope and budget, then seek approval." at bounding box center [387, 300] width 357 height 23
click at [209, 286] on input "d. Evaluate the impact on scope and budget, then seek approval." at bounding box center [209, 282] width 0 height 7
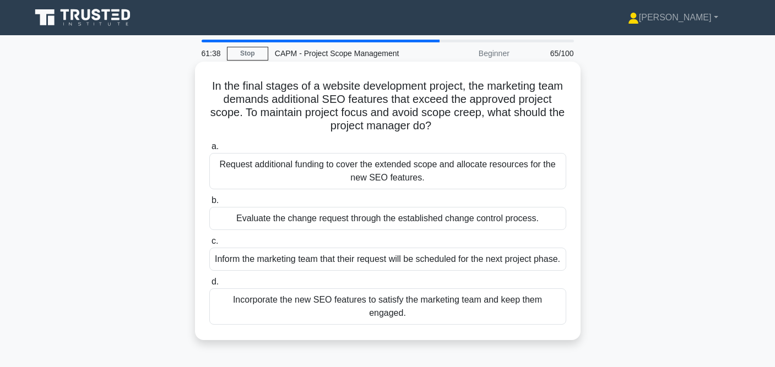
click at [401, 220] on div "Evaluate the change request through the established change control process." at bounding box center [387, 218] width 357 height 23
click at [209, 204] on input "b. Evaluate the change request through the established change control process." at bounding box center [209, 200] width 0 height 7
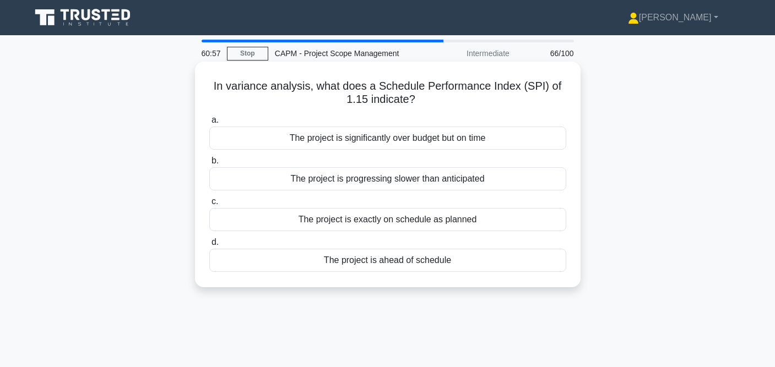
click at [366, 262] on div "The project is ahead of schedule" at bounding box center [387, 260] width 357 height 23
click at [209, 246] on input "d. The project is ahead of schedule" at bounding box center [209, 242] width 0 height 7
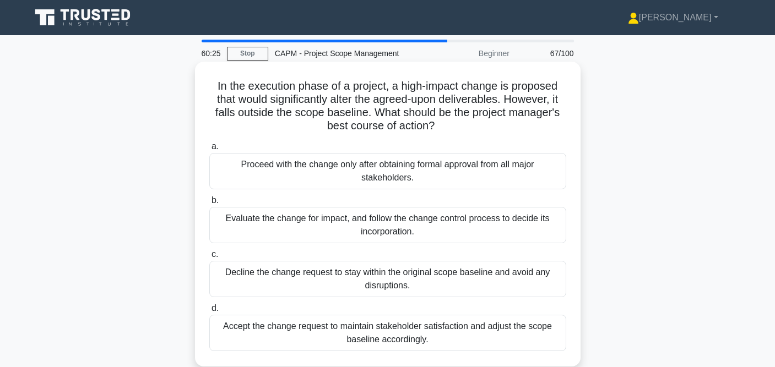
click at [396, 225] on div "Evaluate the change for impact, and follow the change control process to decide…" at bounding box center [387, 225] width 357 height 36
click at [209, 204] on input "b. Evaluate the change for impact, and follow the change control process to dec…" at bounding box center [209, 200] width 0 height 7
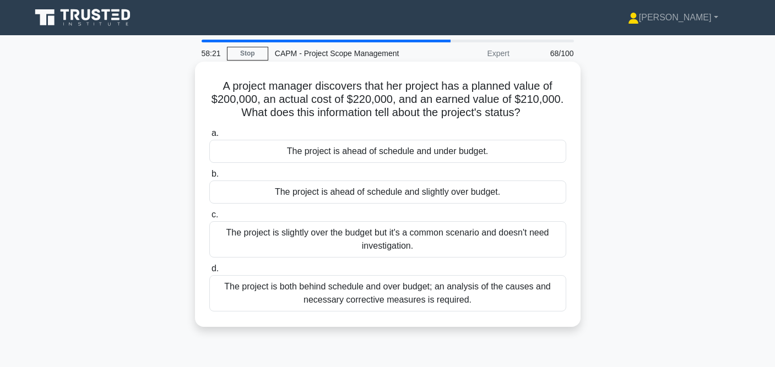
click at [397, 297] on div "The project is both behind schedule and over budget; an analysis of the causes …" at bounding box center [387, 293] width 357 height 36
click at [209, 273] on input "d. The project is both behind schedule and over budget; an analysis of the caus…" at bounding box center [209, 269] width 0 height 7
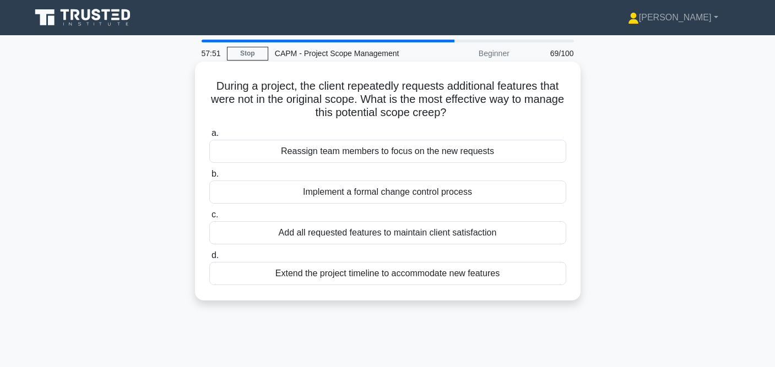
click at [391, 273] on div "Extend the project timeline to accommodate new features" at bounding box center [387, 273] width 357 height 23
click at [209, 259] on input "d. Extend the project timeline to accommodate new features" at bounding box center [209, 255] width 0 height 7
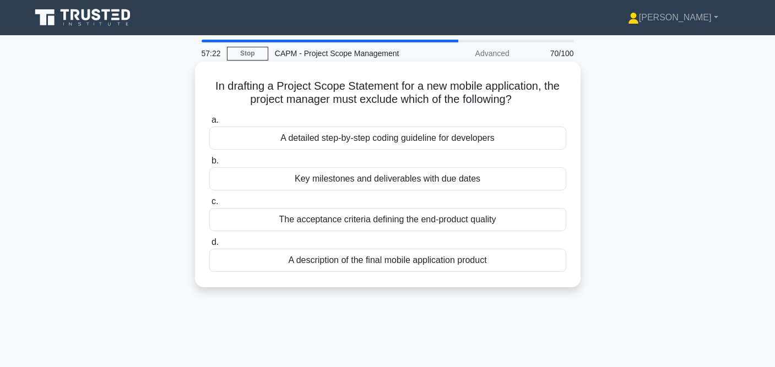
click at [421, 136] on div "A detailed step-by-step coding guideline for developers" at bounding box center [387, 138] width 357 height 23
click at [209, 124] on input "a. A detailed step-by-step coding guideline for developers" at bounding box center [209, 120] width 0 height 7
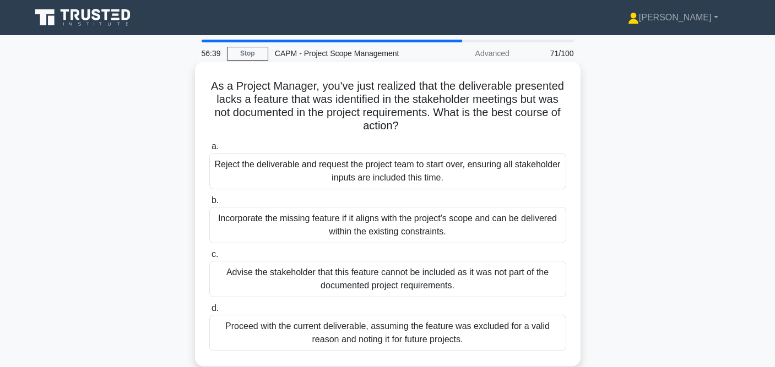
click at [386, 287] on div "Advise the stakeholder that this feature cannot be included as it was not part …" at bounding box center [387, 279] width 357 height 36
click at [209, 258] on input "c. Advise the stakeholder that this feature cannot be included as it was not pa…" at bounding box center [209, 254] width 0 height 7
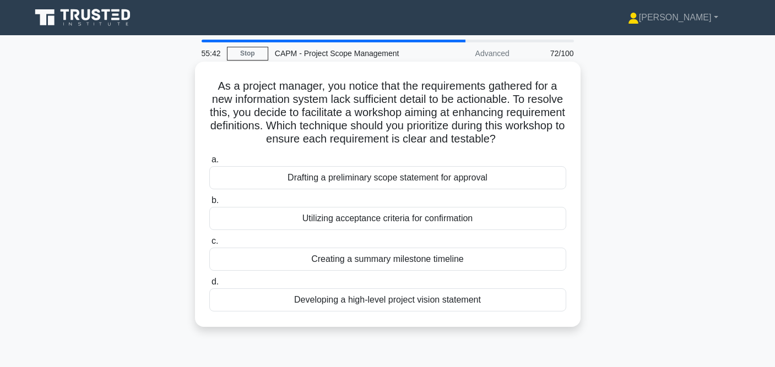
click at [426, 264] on div "Creating a summary milestone timeline" at bounding box center [387, 259] width 357 height 23
click at [209, 245] on input "c. Creating a summary milestone timeline" at bounding box center [209, 241] width 0 height 7
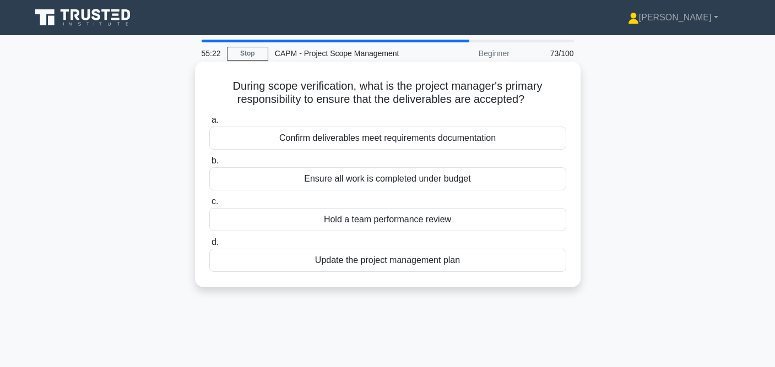
click at [454, 138] on div "Confirm deliverables meet requirements documentation" at bounding box center [387, 138] width 357 height 23
click at [209, 124] on input "a. Confirm deliverables meet requirements documentation" at bounding box center [209, 120] width 0 height 7
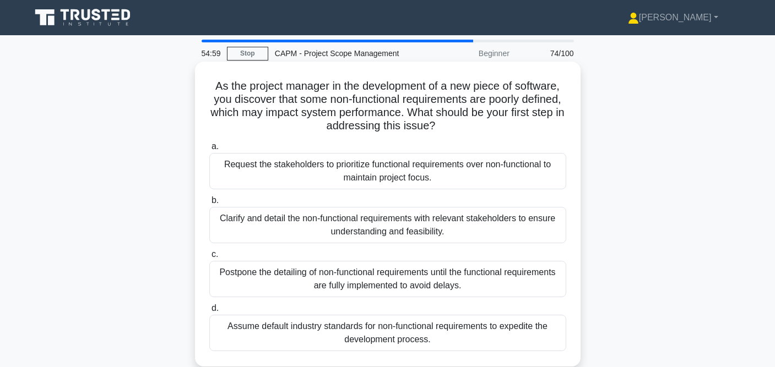
click at [443, 177] on div "Request the stakeholders to prioritize functional requirements over non-functio…" at bounding box center [387, 171] width 357 height 36
click at [209, 150] on input "a. Request the stakeholders to prioritize functional requirements over non-func…" at bounding box center [209, 146] width 0 height 7
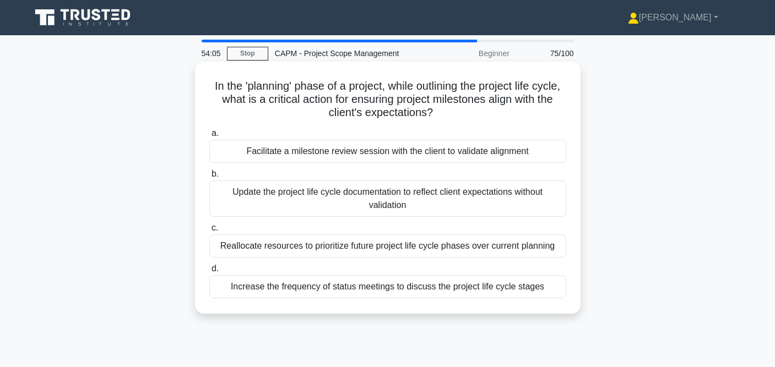
click at [355, 291] on div "Increase the frequency of status meetings to discuss the project life cycle sta…" at bounding box center [387, 286] width 357 height 23
click at [209, 273] on input "d. Increase the frequency of status meetings to discuss the project life cycle …" at bounding box center [209, 269] width 0 height 7
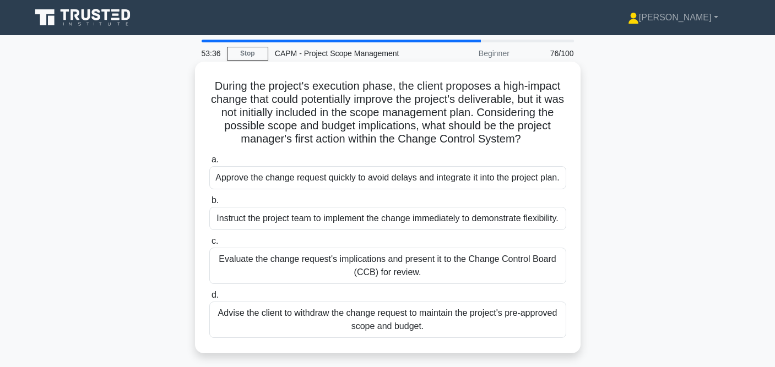
click at [457, 278] on div "Evaluate the change request's implications and present it to the Change Control…" at bounding box center [387, 266] width 357 height 36
click at [209, 245] on input "c. Evaluate the change request's implications and present it to the Change Cont…" at bounding box center [209, 241] width 0 height 7
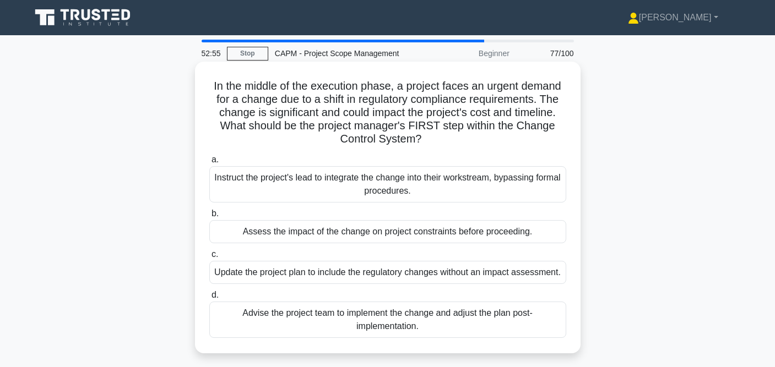
click at [451, 235] on div "Assess the impact of the change on project constraints before proceeding." at bounding box center [387, 231] width 357 height 23
click at [209, 218] on input "b. Assess the impact of the change on project constraints before proceeding." at bounding box center [209, 213] width 0 height 7
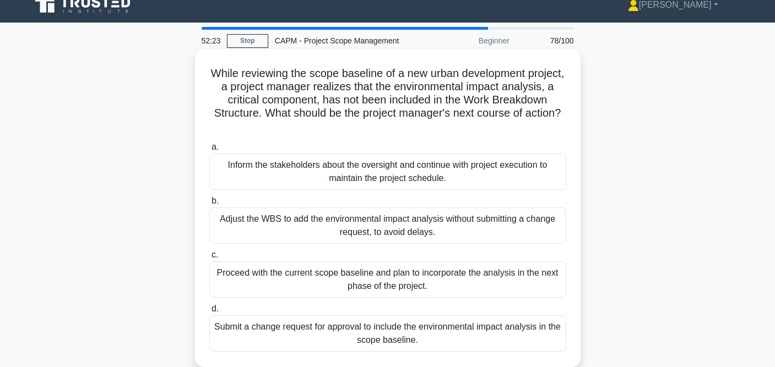
scroll to position [16, 0]
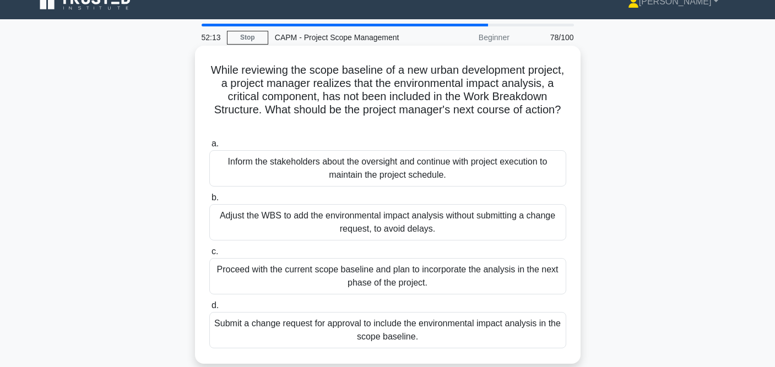
click at [405, 326] on div "Submit a change request for approval to include the environmental impact analys…" at bounding box center [387, 330] width 357 height 36
click at [209, 310] on input "d. Submit a change request for approval to include the environmental impact ana…" at bounding box center [209, 305] width 0 height 7
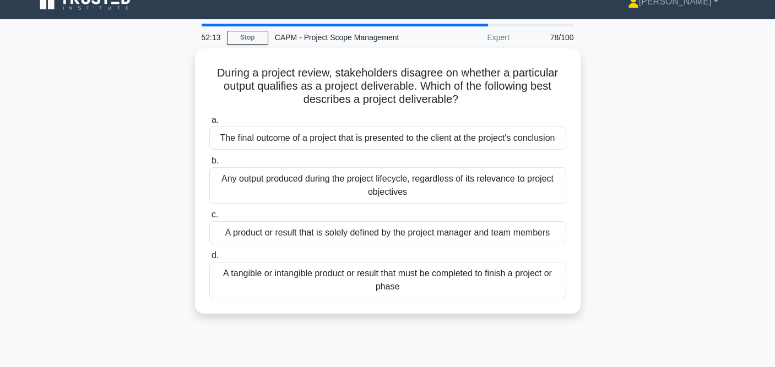
scroll to position [0, 0]
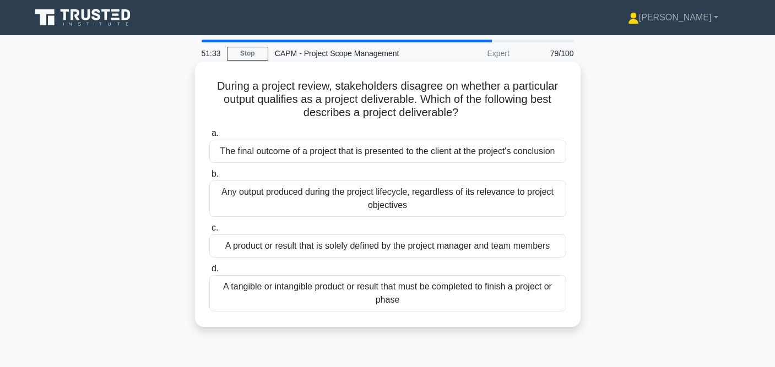
click at [369, 301] on div "A tangible or intangible product or result that must be completed to finish a p…" at bounding box center [387, 293] width 357 height 36
click at [209, 273] on input "d. A tangible or intangible product or result that must be completed to finish …" at bounding box center [209, 269] width 0 height 7
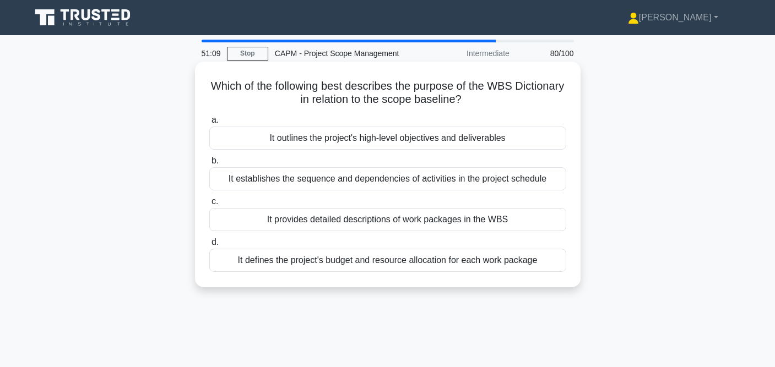
click at [424, 217] on div "It provides detailed descriptions of work packages in the WBS" at bounding box center [387, 219] width 357 height 23
click at [209, 205] on input "c. It provides detailed descriptions of work packages in the WBS" at bounding box center [209, 201] width 0 height 7
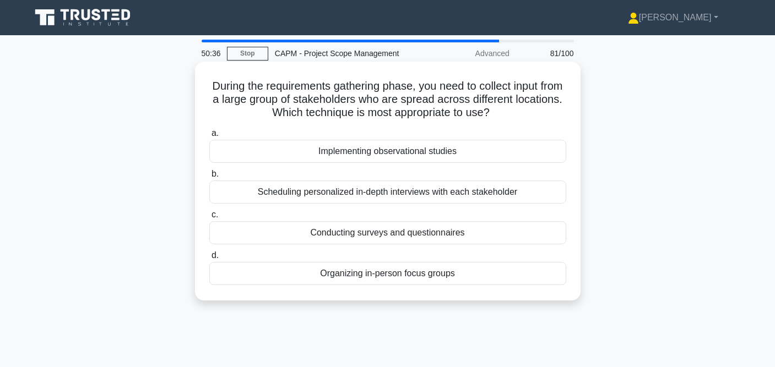
click at [414, 275] on div "Organizing in-person focus groups" at bounding box center [387, 273] width 357 height 23
click at [209, 259] on input "d. Organizing in-person focus groups" at bounding box center [209, 255] width 0 height 7
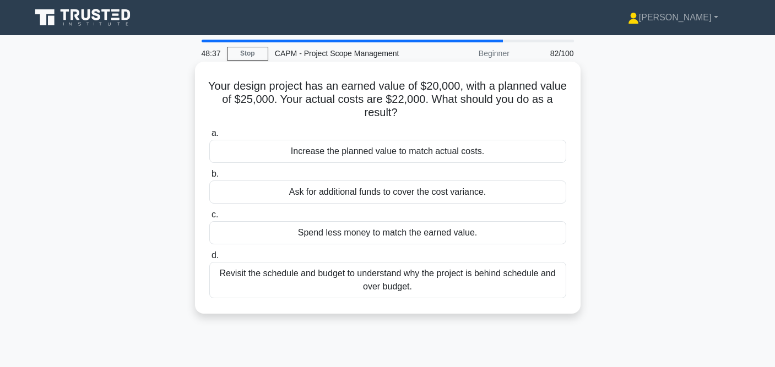
click at [366, 154] on div "Increase the planned value to match actual costs." at bounding box center [387, 151] width 357 height 23
click at [209, 137] on input "a. Increase the planned value to match actual costs." at bounding box center [209, 133] width 0 height 7
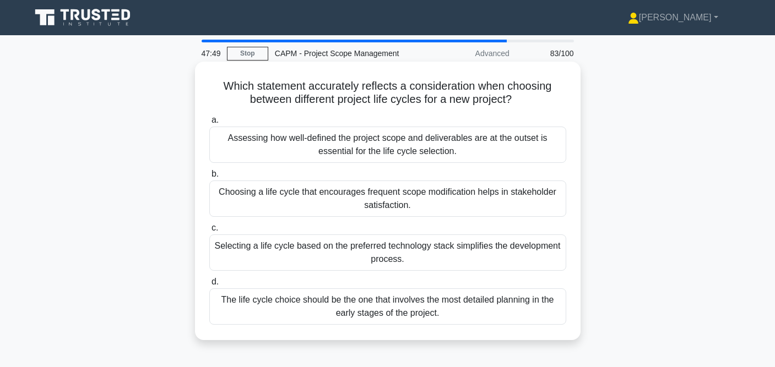
click at [383, 202] on div "Choosing a life cycle that encourages frequent scope modification helps in stak…" at bounding box center [387, 199] width 357 height 36
click at [209, 178] on input "b. Choosing a life cycle that encourages frequent scope modification helps in s…" at bounding box center [209, 174] width 0 height 7
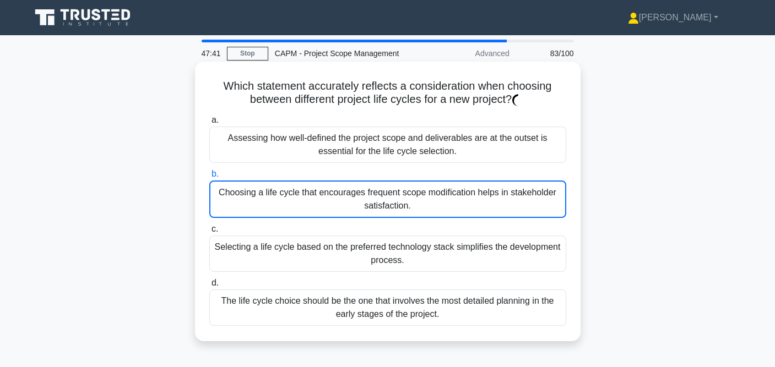
click at [399, 201] on div "Choosing a life cycle that encourages frequent scope modification helps in stak…" at bounding box center [387, 199] width 357 height 37
click at [209, 178] on input "b. Choosing a life cycle that encourages frequent scope modification helps in s…" at bounding box center [209, 174] width 0 height 7
click at [398, 212] on div "Choosing a life cycle that encourages frequent scope modification helps in stak…" at bounding box center [387, 199] width 357 height 37
click at [209, 178] on input "b. Choosing a life cycle that encourages frequent scope modification helps in s…" at bounding box center [209, 174] width 0 height 7
click at [398, 212] on div "Choosing a life cycle that encourages frequent scope modification helps in stak…" at bounding box center [387, 199] width 357 height 37
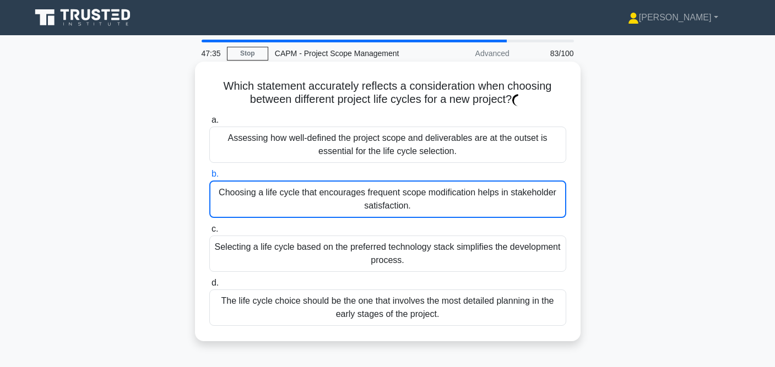
click at [209, 178] on input "b. Choosing a life cycle that encourages frequent scope modification helps in s…" at bounding box center [209, 174] width 0 height 7
click at [433, 194] on div "Choosing a life cycle that encourages frequent scope modification helps in stak…" at bounding box center [387, 199] width 357 height 37
click at [209, 178] on input "b. Choosing a life cycle that encourages frequent scope modification helps in s…" at bounding box center [209, 174] width 0 height 7
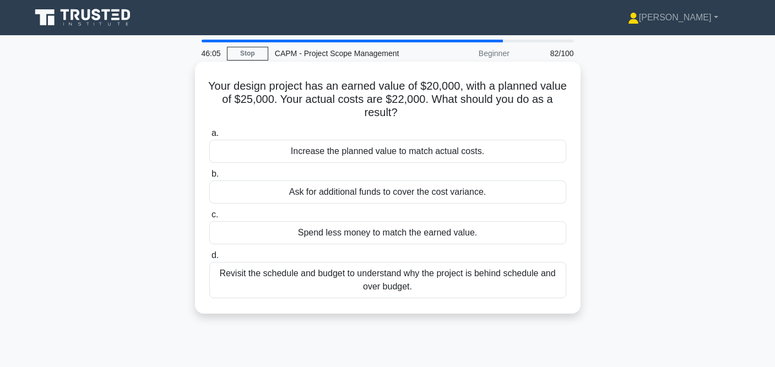
click at [472, 157] on div "Increase the planned value to match actual costs." at bounding box center [387, 151] width 357 height 23
click at [209, 137] on input "a. Increase the planned value to match actual costs." at bounding box center [209, 133] width 0 height 7
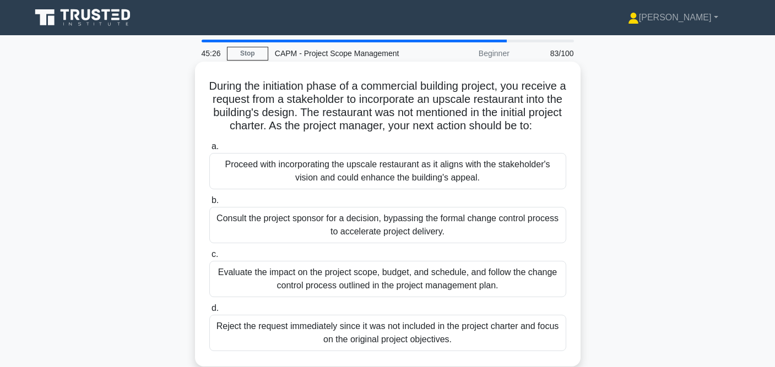
click at [443, 277] on div "Evaluate the impact on the project scope, budget, and schedule, and follow the …" at bounding box center [387, 279] width 357 height 36
click at [209, 258] on input "c. Evaluate the impact on the project scope, budget, and schedule, and follow t…" at bounding box center [209, 254] width 0 height 7
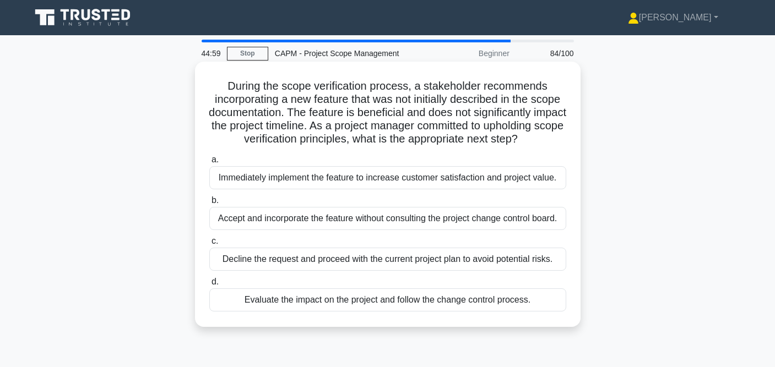
click at [425, 299] on div "Evaluate the impact on the project and follow the change control process." at bounding box center [387, 300] width 357 height 23
click at [209, 286] on input "d. Evaluate the impact on the project and follow the change control process." at bounding box center [209, 282] width 0 height 7
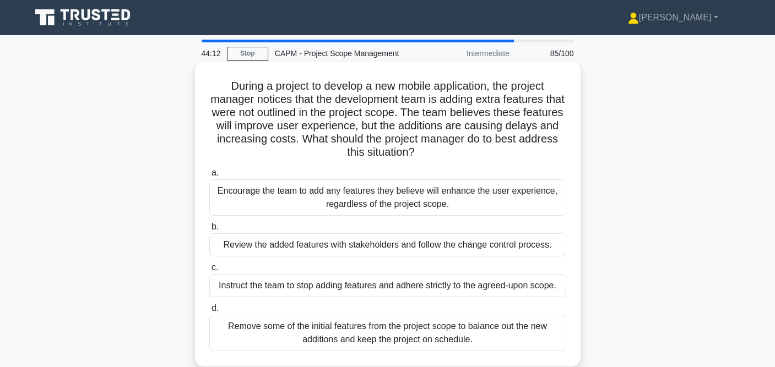
click at [434, 246] on div "Review the added features with stakeholders and follow the change control proce…" at bounding box center [387, 245] width 357 height 23
click at [209, 231] on input "b. Review the added features with stakeholders and follow the change control pr…" at bounding box center [209, 227] width 0 height 7
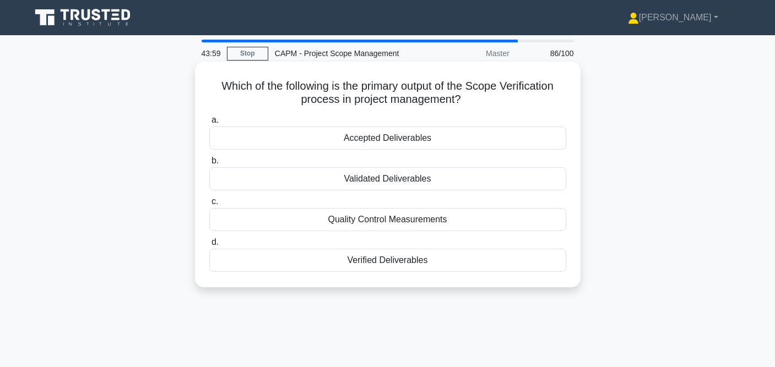
click at [432, 218] on div "Quality Control Measurements" at bounding box center [387, 219] width 357 height 23
click at [209, 205] on input "c. Quality Control Measurements" at bounding box center [209, 201] width 0 height 7
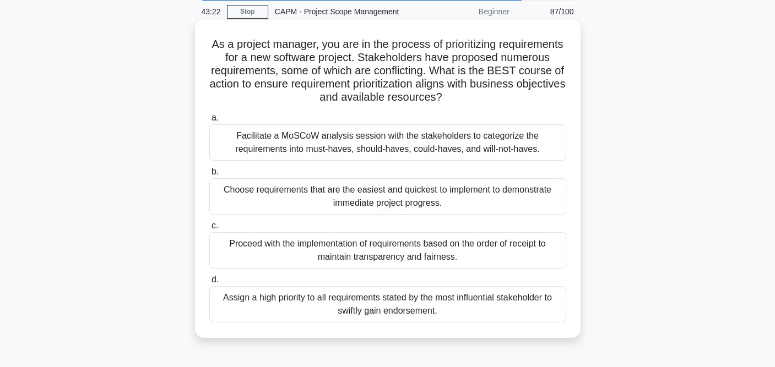
scroll to position [41, 0]
click at [409, 143] on div "Facilitate a MoSCoW analysis session with the stakeholders to categorize the re…" at bounding box center [387, 143] width 357 height 36
click at [209, 122] on input "a. Facilitate a MoSCoW analysis session with the stakeholders to categorize the…" at bounding box center [209, 118] width 0 height 7
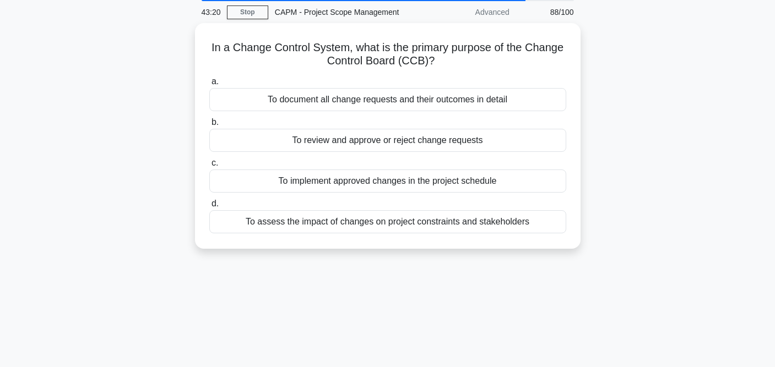
scroll to position [0, 0]
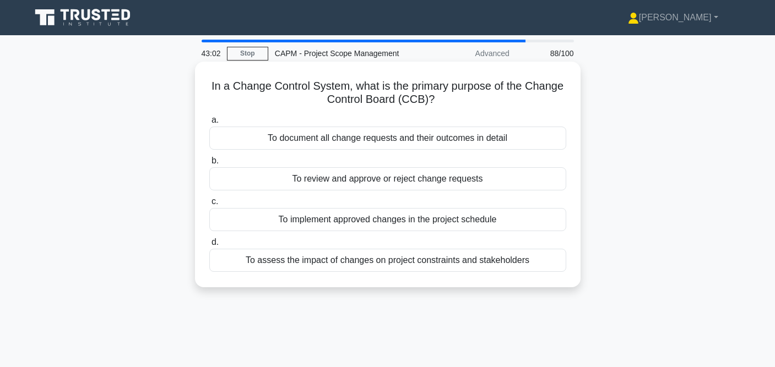
click at [402, 182] on div "To review and approve or reject change requests" at bounding box center [387, 178] width 357 height 23
click at [209, 165] on input "b. To review and approve or reject change requests" at bounding box center [209, 161] width 0 height 7
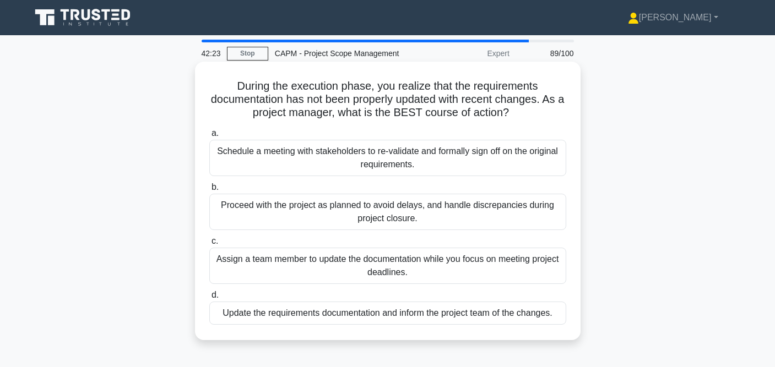
click at [384, 310] on div "Update the requirements documentation and inform the project team of the change…" at bounding box center [387, 313] width 357 height 23
click at [209, 299] on input "d. Update the requirements documentation and inform the project team of the cha…" at bounding box center [209, 295] width 0 height 7
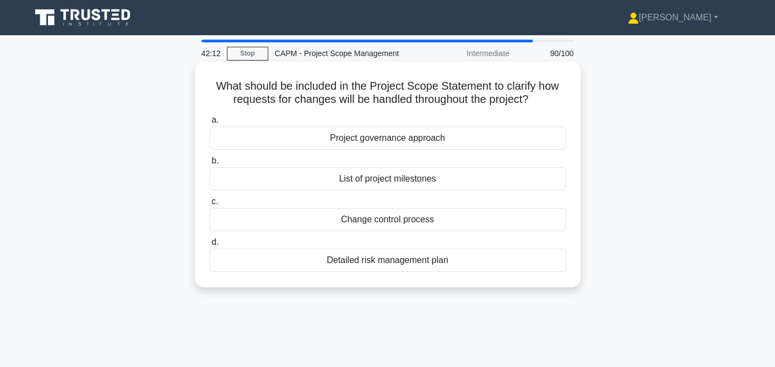
click at [415, 223] on div "Change control process" at bounding box center [387, 219] width 357 height 23
click at [209, 205] on input "c. Change control process" at bounding box center [209, 201] width 0 height 7
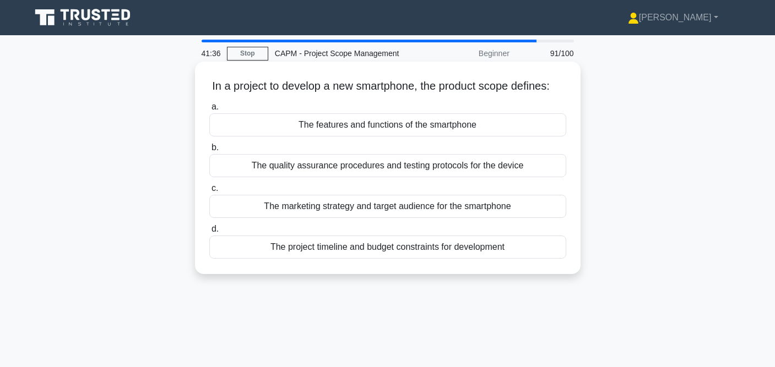
click at [382, 125] on div "The features and functions of the smartphone" at bounding box center [387, 124] width 357 height 23
click at [209, 111] on input "a. The features and functions of the smartphone" at bounding box center [209, 107] width 0 height 7
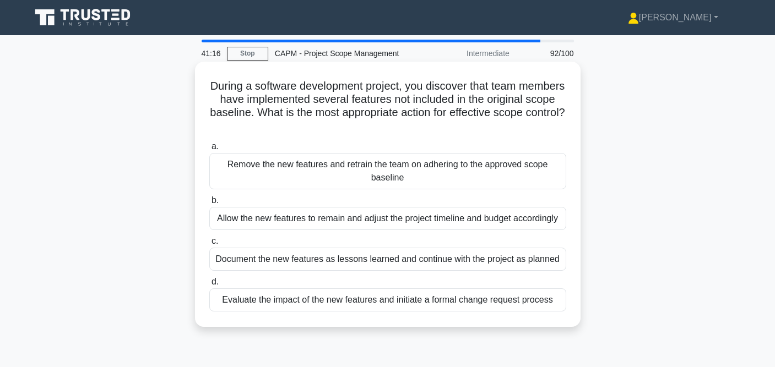
click at [325, 301] on div "Evaluate the impact of the new features and initiate a formal change request pr…" at bounding box center [387, 300] width 357 height 23
click at [209, 286] on input "d. Evaluate the impact of the new features and initiate a formal change request…" at bounding box center [209, 282] width 0 height 7
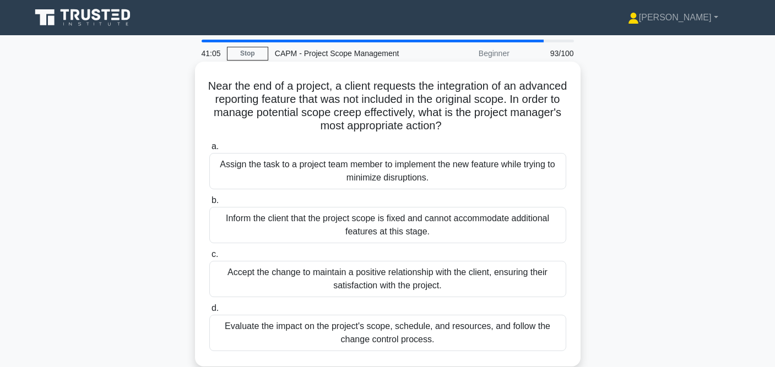
click at [362, 335] on div "Evaluate the impact on the project's scope, schedule, and resources, and follow…" at bounding box center [387, 333] width 357 height 36
click at [209, 312] on input "d. Evaluate the impact on the project's scope, schedule, and resources, and fol…" at bounding box center [209, 308] width 0 height 7
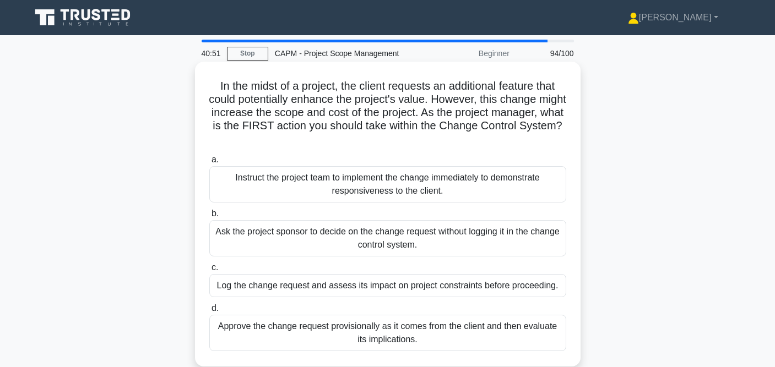
click at [405, 287] on div "Log the change request and assess its impact on project constraints before proc…" at bounding box center [387, 285] width 357 height 23
click at [209, 272] on input "c. Log the change request and assess its impact on project constraints before p…" at bounding box center [209, 267] width 0 height 7
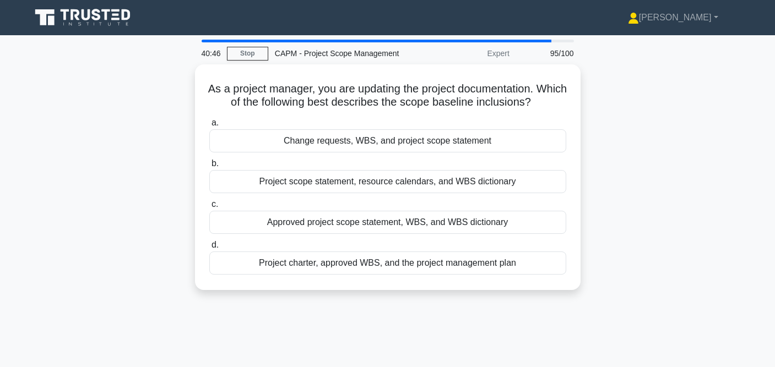
click at [631, 239] on div "As a project manager, you are updating the project documentation. Which of the …" at bounding box center [387, 183] width 727 height 239
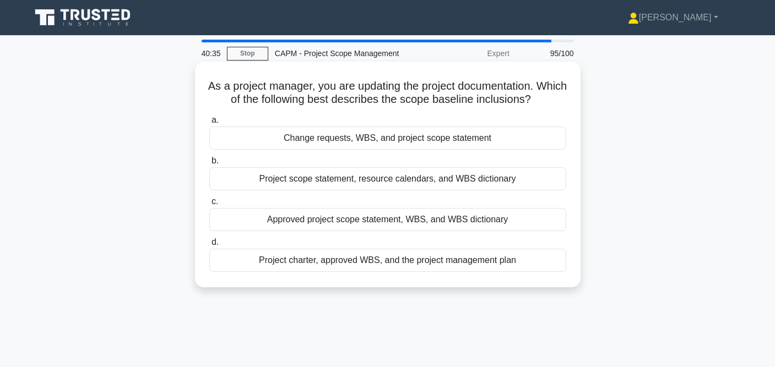
click at [493, 221] on div "Approved project scope statement, WBS, and WBS dictionary" at bounding box center [387, 219] width 357 height 23
click at [209, 205] on input "c. Approved project scope statement, WBS, and WBS dictionary" at bounding box center [209, 201] width 0 height 7
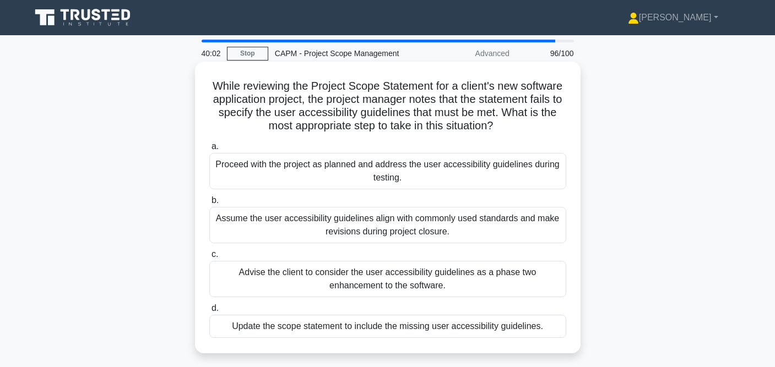
click at [390, 284] on div "Advise the client to consider the user accessibility guidelines as a phase two …" at bounding box center [387, 279] width 357 height 36
click at [209, 258] on input "c. Advise the client to consider the user accessibility guidelines as a phase t…" at bounding box center [209, 254] width 0 height 7
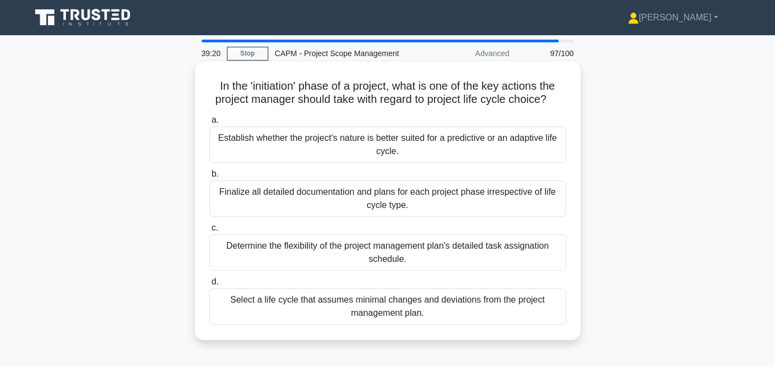
click at [439, 150] on div "Establish whether the project's nature is better suited for a predictive or an …" at bounding box center [387, 145] width 357 height 36
click at [209, 124] on input "a. Establish whether the project's nature is better suited for a predictive or …" at bounding box center [209, 120] width 0 height 7
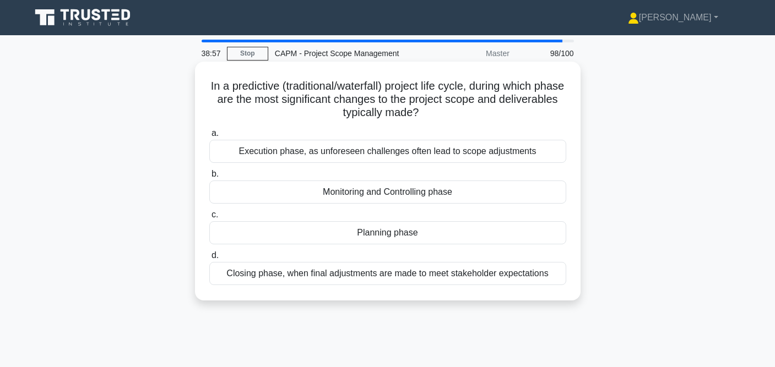
click at [466, 152] on div "Execution phase, as unforeseen challenges often lead to scope adjustments" at bounding box center [387, 151] width 357 height 23
click at [209, 137] on input "a. Execution phase, as unforeseen challenges often lead to scope adjustments" at bounding box center [209, 133] width 0 height 7
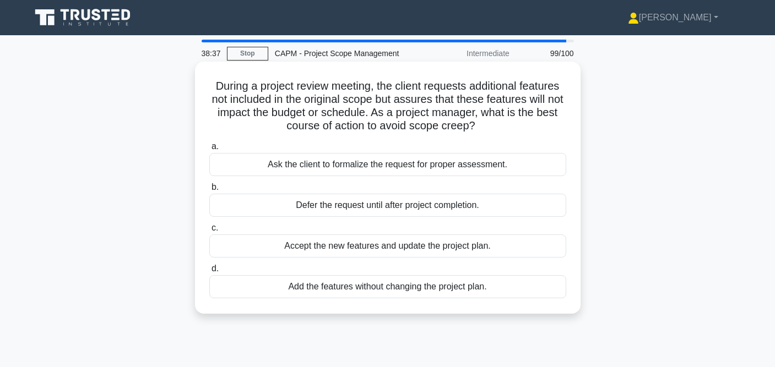
click at [480, 165] on div "Ask the client to formalize the request for proper assessment." at bounding box center [387, 164] width 357 height 23
click at [209, 150] on input "a. Ask the client to formalize the request for proper assessment." at bounding box center [209, 146] width 0 height 7
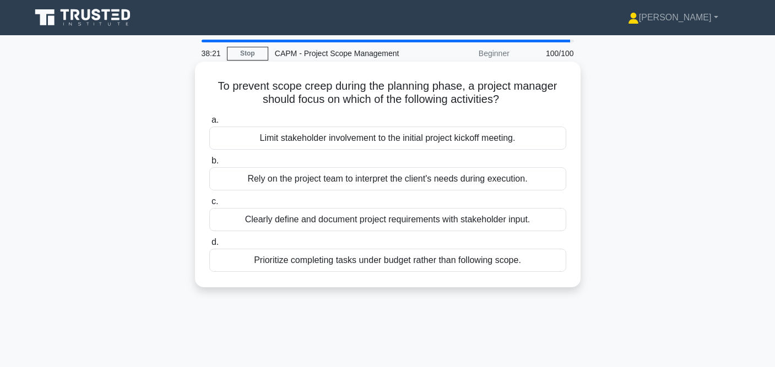
click at [431, 224] on div "Clearly define and document project requirements with stakeholder input." at bounding box center [387, 219] width 357 height 23
click at [209, 205] on input "c. Clearly define and document project requirements with stakeholder input." at bounding box center [209, 201] width 0 height 7
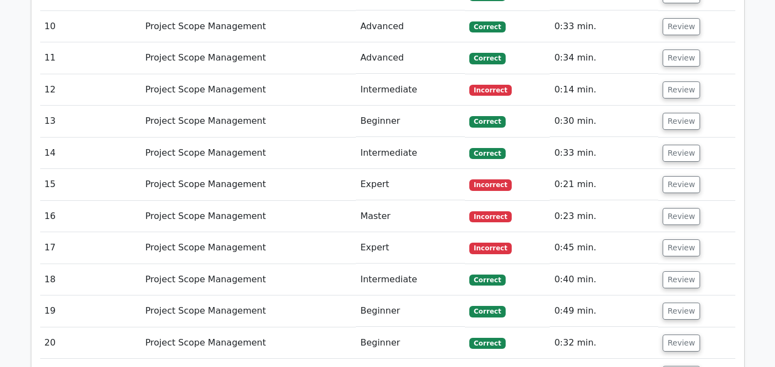
scroll to position [1457, 0]
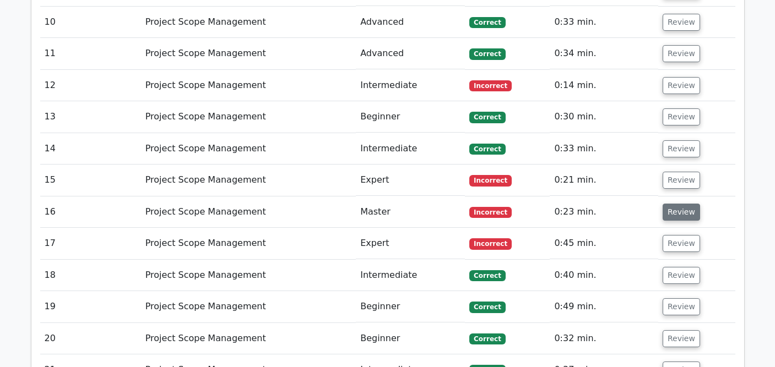
click at [671, 204] on button "Review" at bounding box center [681, 212] width 37 height 17
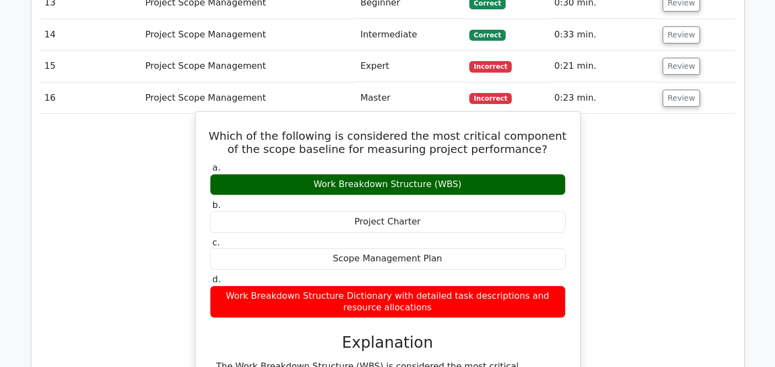
scroll to position [1571, 0]
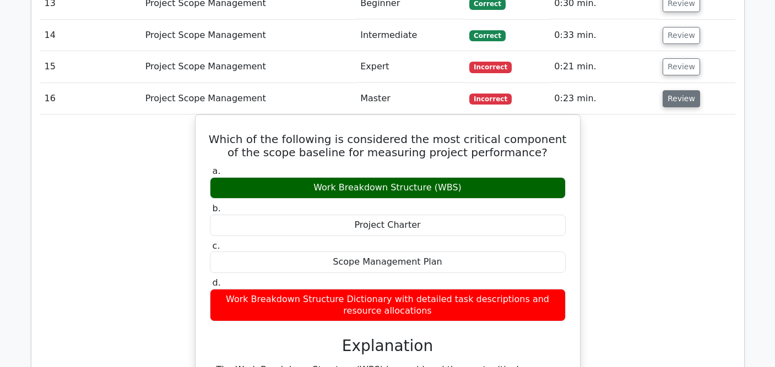
click at [690, 90] on button "Review" at bounding box center [681, 98] width 37 height 17
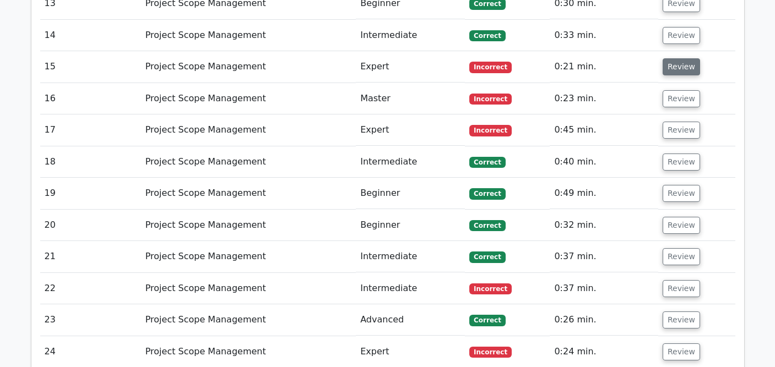
click at [682, 58] on button "Review" at bounding box center [681, 66] width 37 height 17
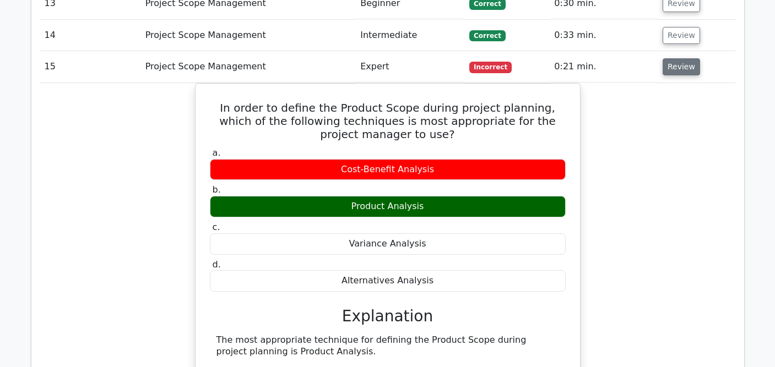
click at [682, 58] on button "Review" at bounding box center [681, 66] width 37 height 17
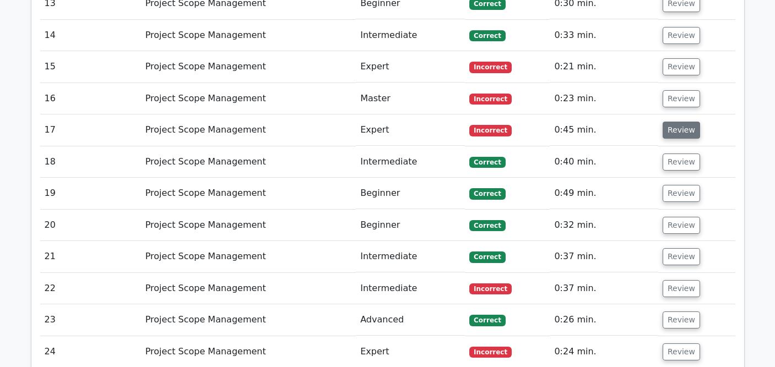
click at [672, 122] on button "Review" at bounding box center [681, 130] width 37 height 17
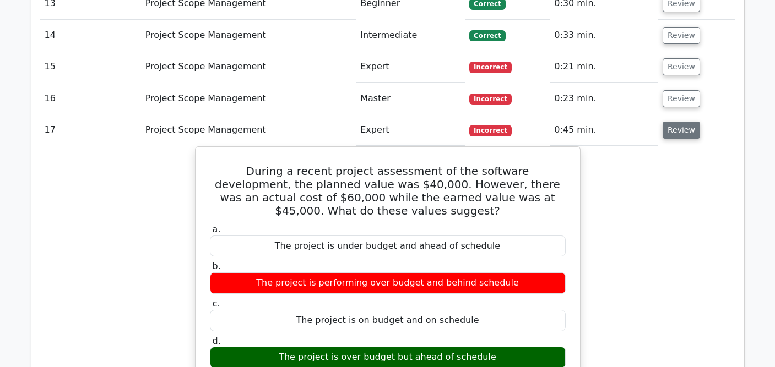
click at [682, 122] on button "Review" at bounding box center [681, 130] width 37 height 17
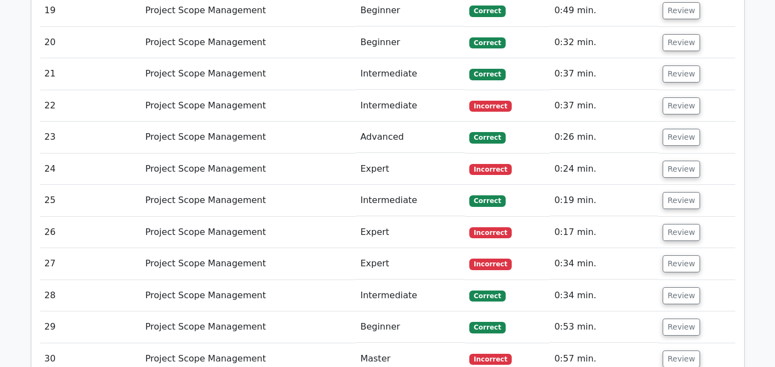
scroll to position [1754, 0]
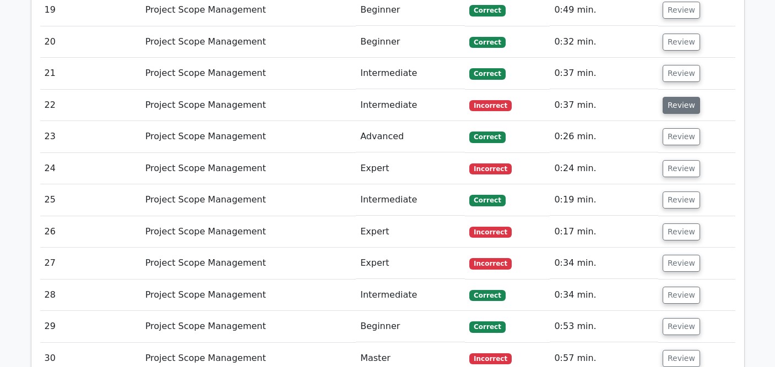
click at [680, 97] on button "Review" at bounding box center [681, 105] width 37 height 17
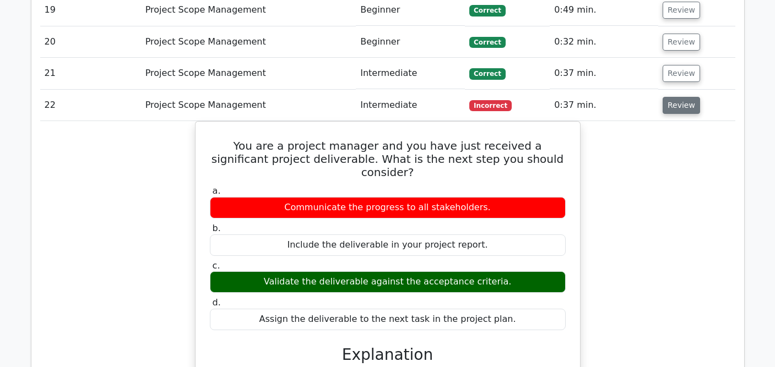
click at [680, 97] on button "Review" at bounding box center [681, 105] width 37 height 17
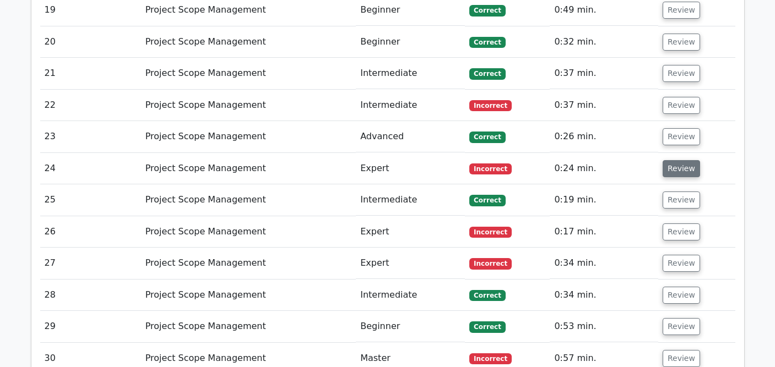
click at [676, 160] on button "Review" at bounding box center [681, 168] width 37 height 17
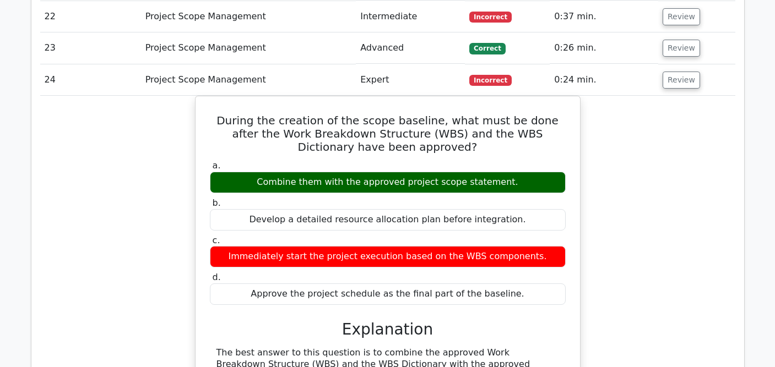
scroll to position [1833, 0]
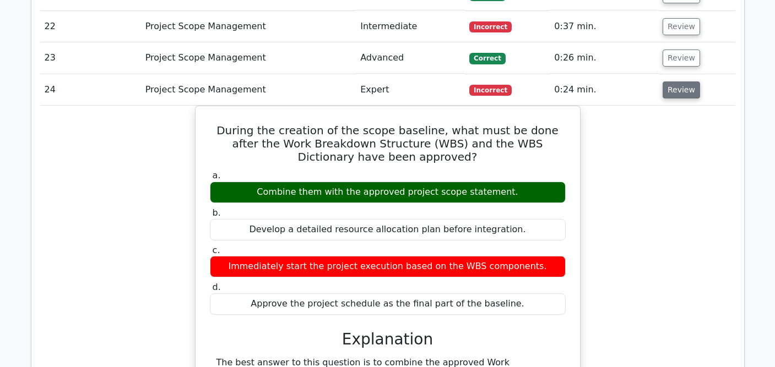
click at [687, 82] on button "Review" at bounding box center [681, 90] width 37 height 17
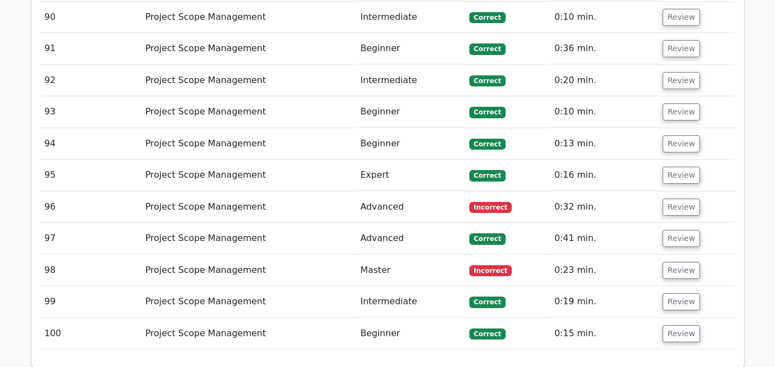
scroll to position [4009, 0]
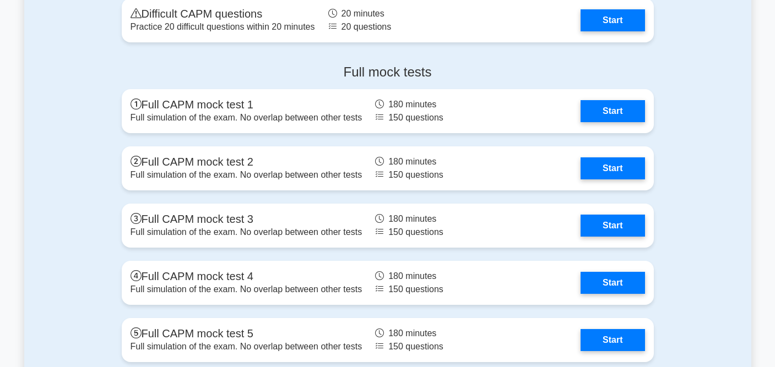
scroll to position [3220, 0]
